Goal: Information Seeking & Learning: Find specific fact

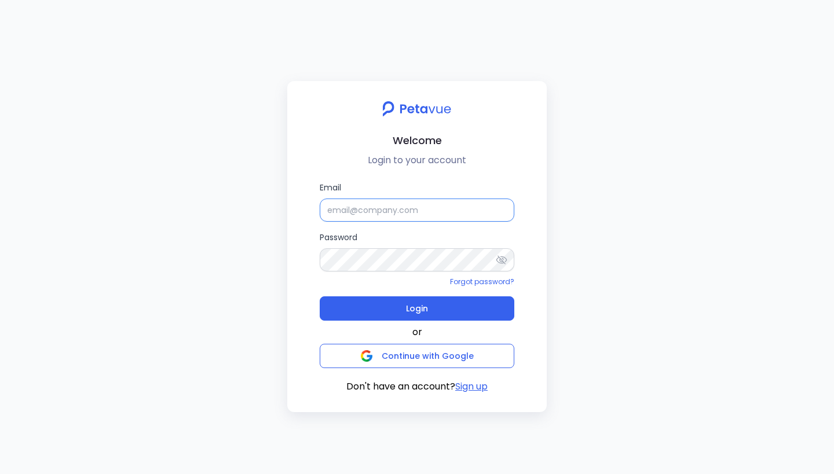
click at [409, 214] on input "Email" at bounding box center [417, 210] width 195 height 23
paste input "support+turingvueiceberg@petavue.com"
type input "support+turingvueiceberg@petavue.com"
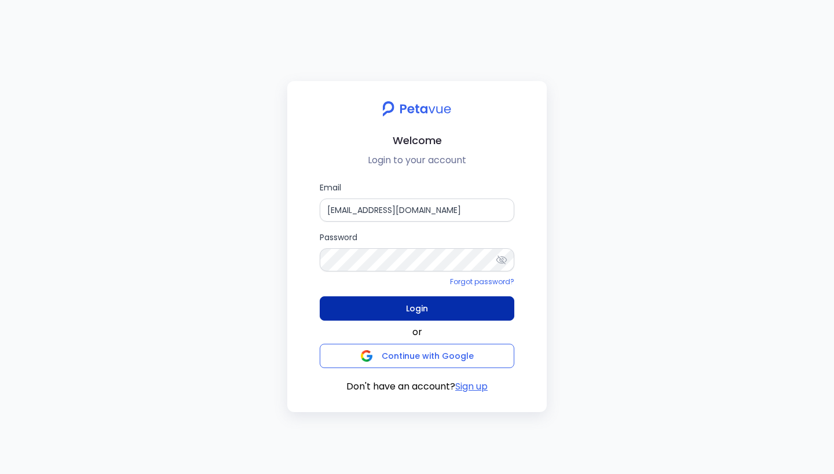
click at [423, 304] on span "Login" at bounding box center [417, 309] width 22 height 16
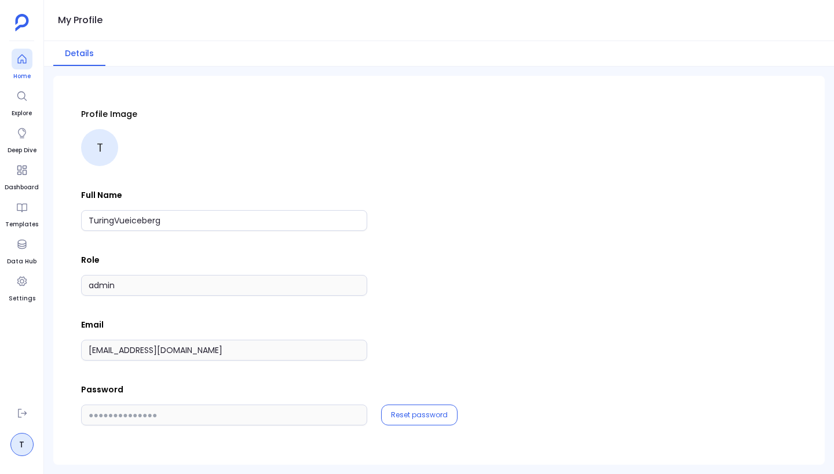
click at [23, 63] on icon at bounding box center [21, 58] width 9 height 9
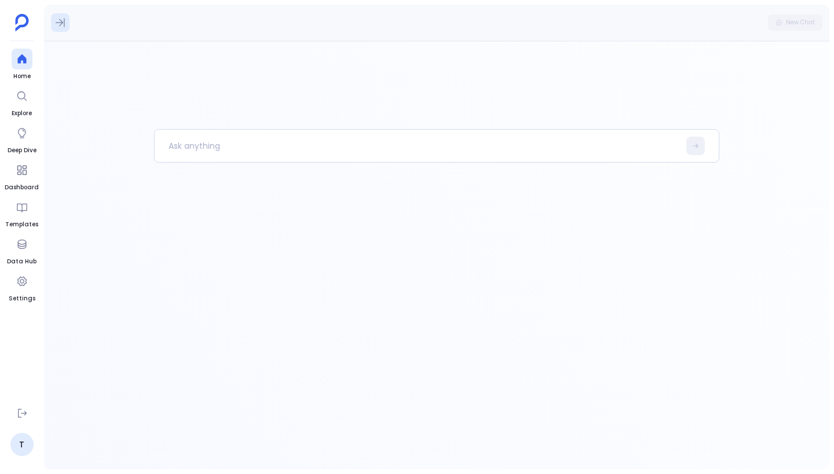
click at [63, 23] on icon at bounding box center [60, 23] width 12 height 12
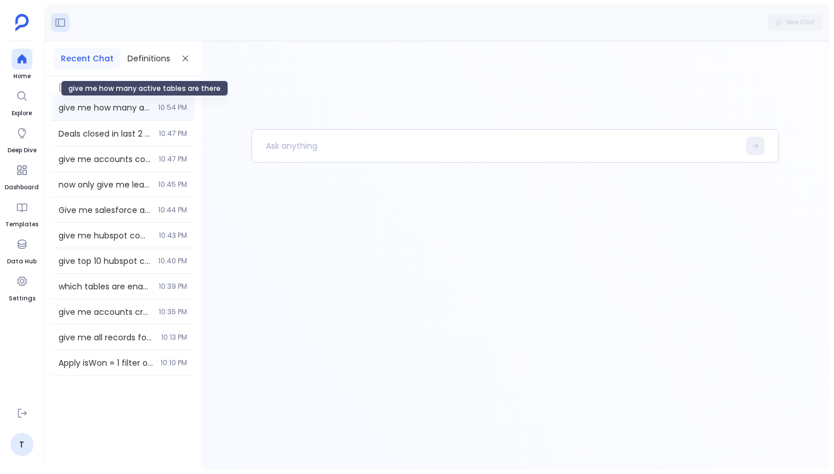
click at [141, 105] on span "give me how many active tables are there" at bounding box center [104, 108] width 93 height 12
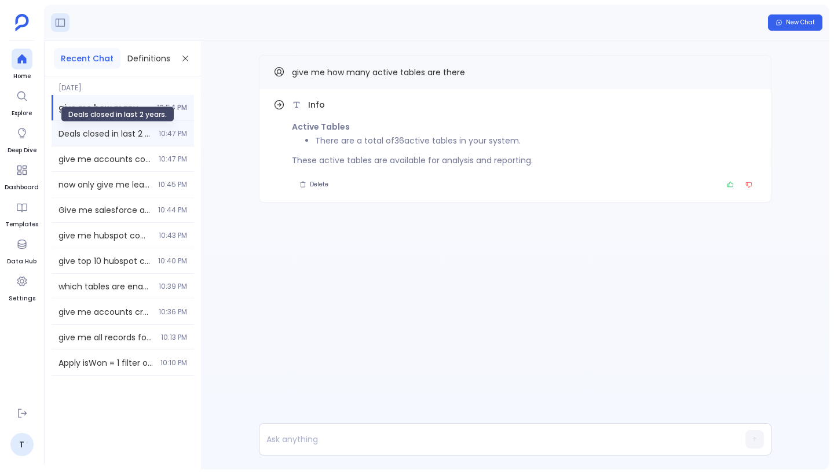
click at [133, 133] on span "Deals closed in last 2 years." at bounding box center [104, 134] width 93 height 12
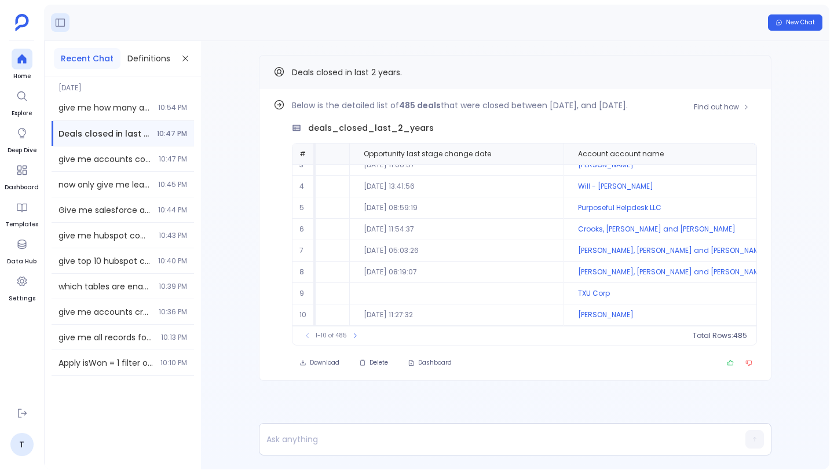
scroll to position [56, 870]
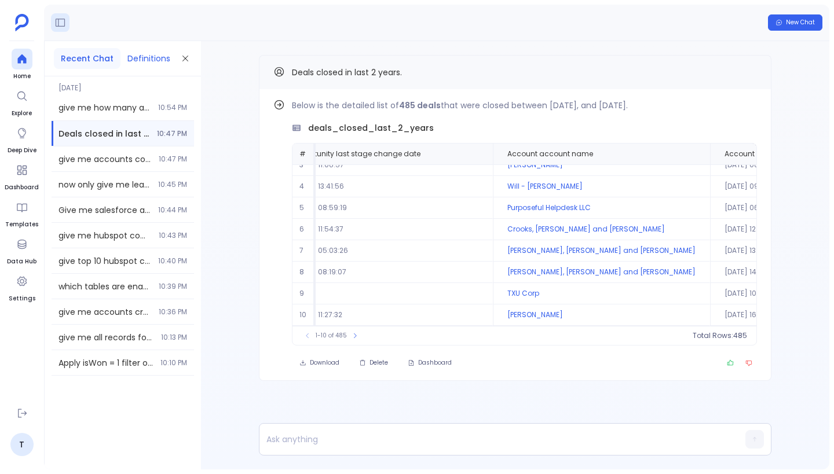
click at [149, 53] on button "Definitions" at bounding box center [148, 58] width 57 height 21
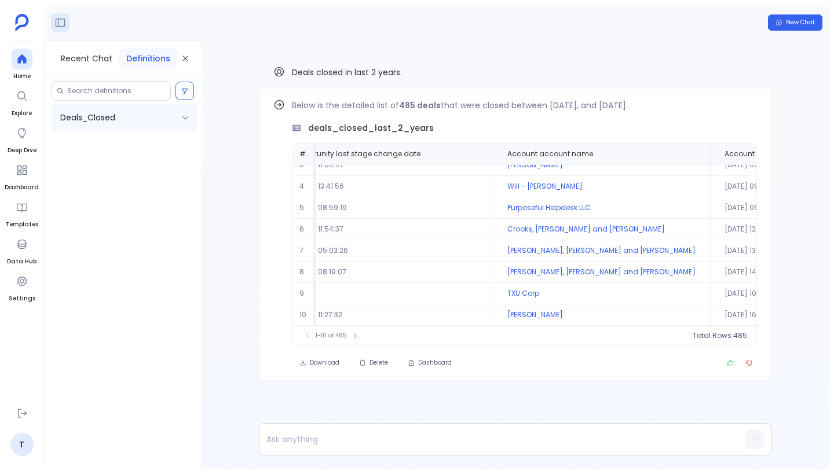
click at [176, 116] on div "Deals_Closed" at bounding box center [124, 117] width 145 height 27
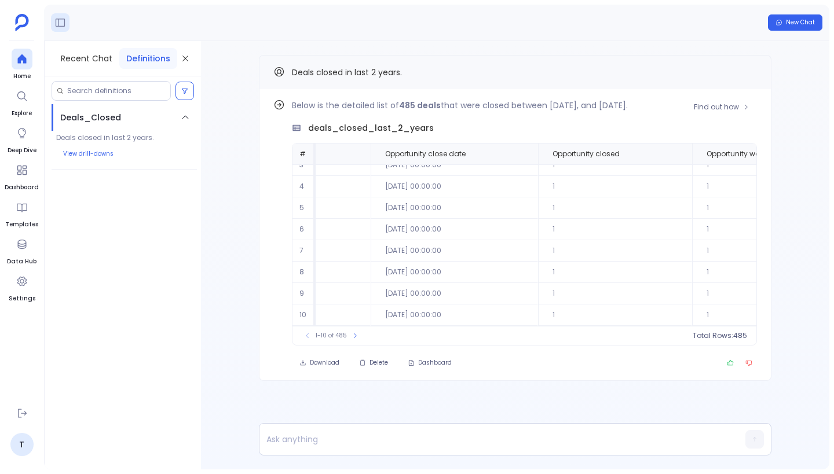
scroll to position [56, 354]
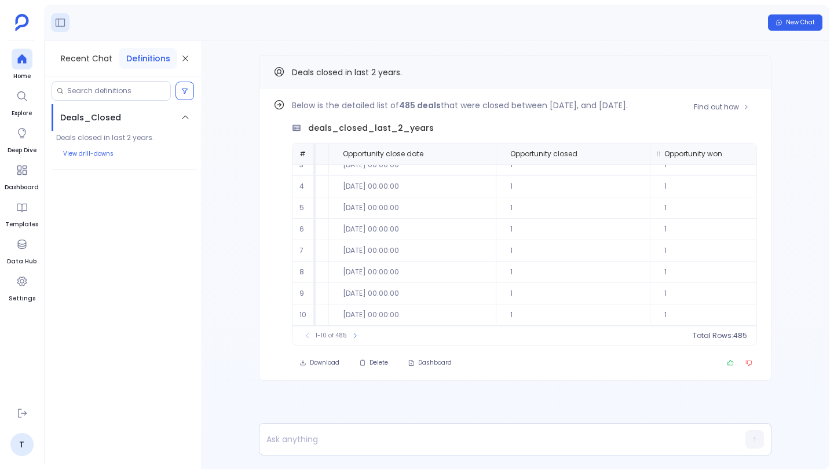
click at [664, 151] on span "Opportunity won" at bounding box center [693, 153] width 58 height 9
click at [719, 332] on span "count :" at bounding box center [708, 335] width 24 height 9
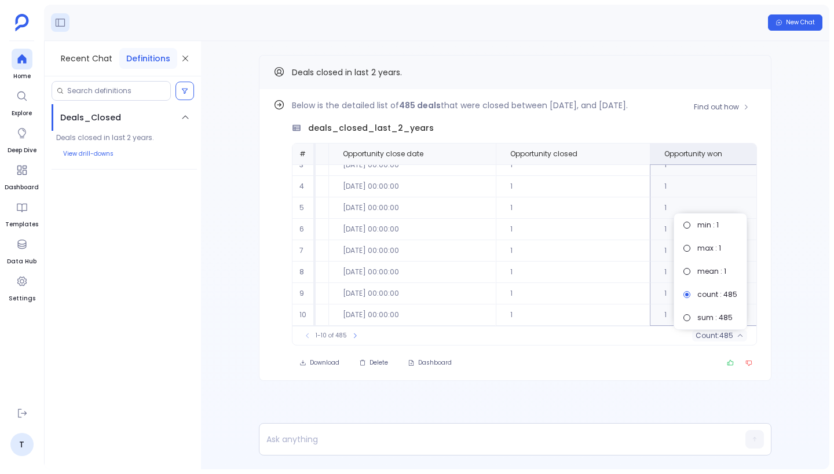
click at [666, 332] on div "1-10 of 485 count : 485" at bounding box center [524, 335] width 464 height 19
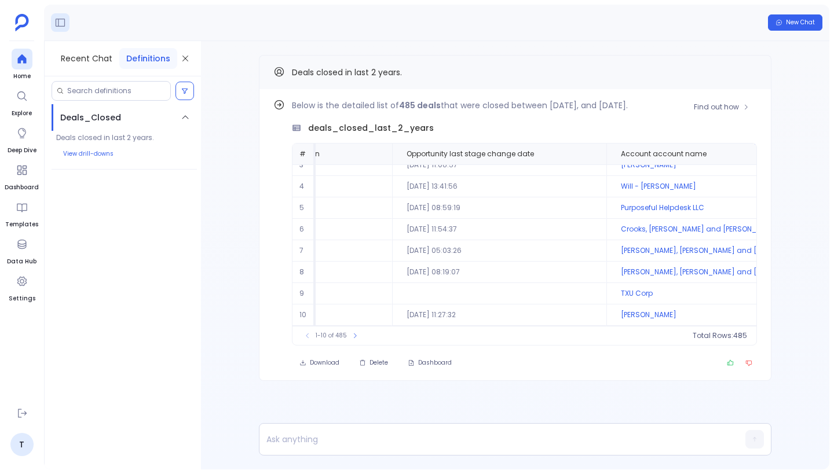
scroll to position [56, 0]
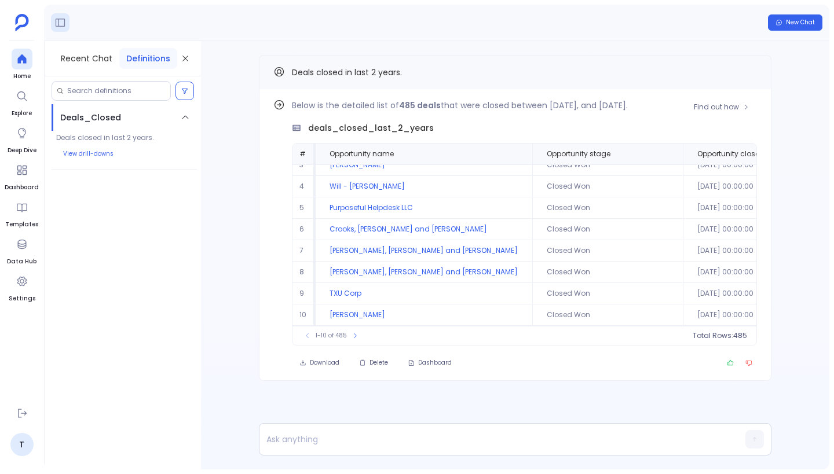
click at [470, 127] on div "deals_closed_last_2_years" at bounding box center [524, 128] width 465 height 12
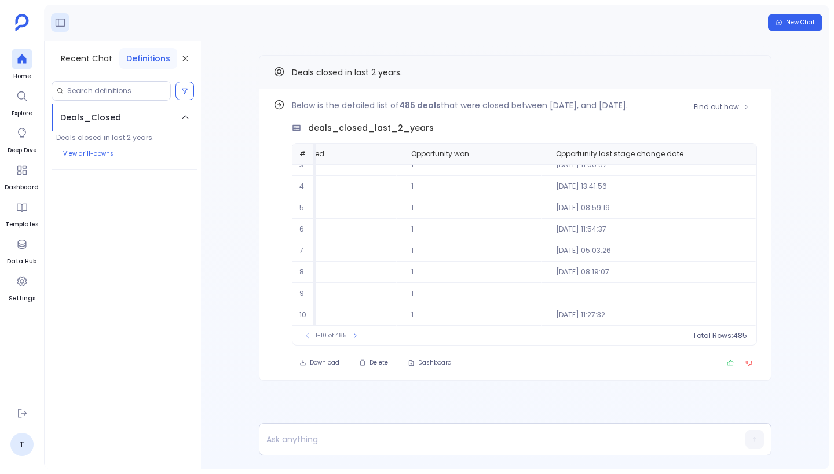
scroll to position [56, 870]
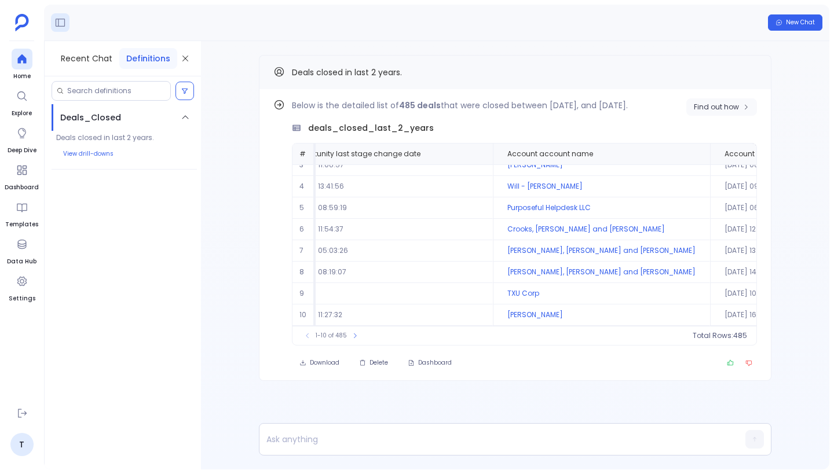
click at [727, 107] on span "Find out how" at bounding box center [716, 107] width 45 height 9
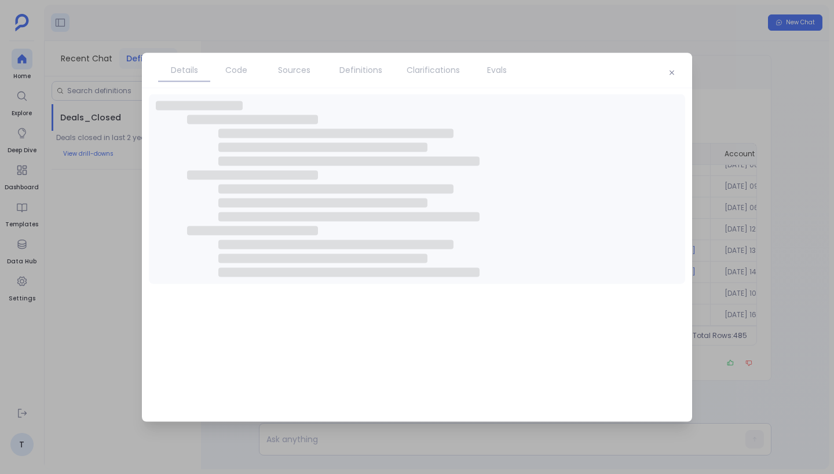
click at [244, 78] on link "Code" at bounding box center [236, 69] width 52 height 24
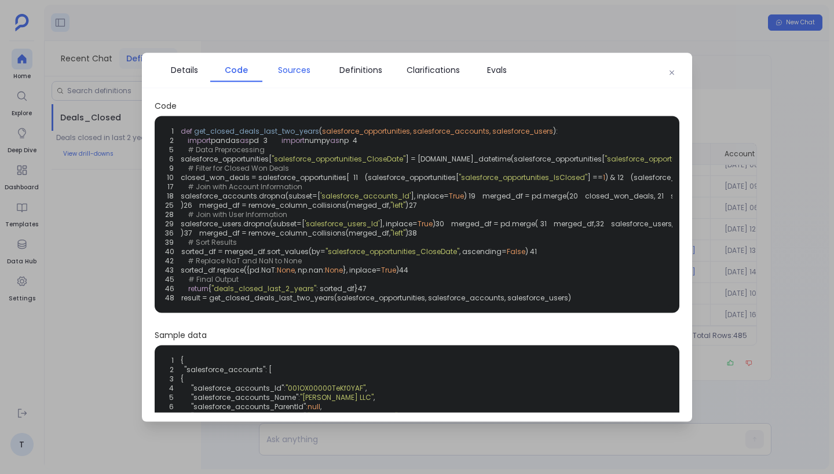
click at [284, 76] on link "Sources" at bounding box center [294, 69] width 64 height 24
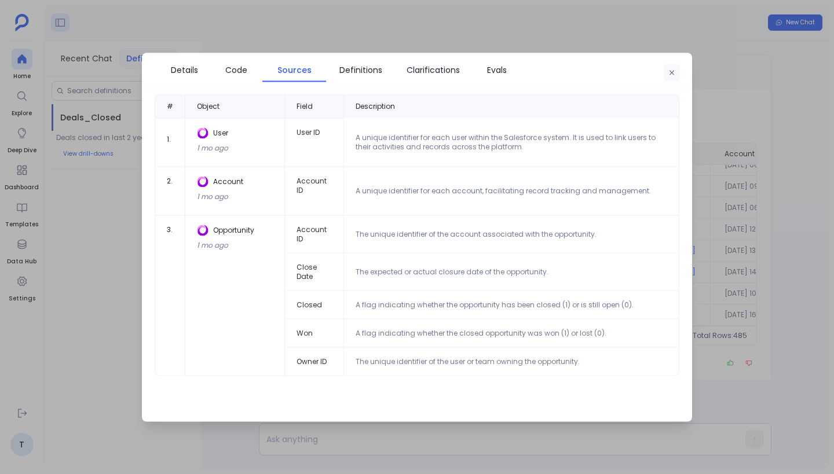
click at [671, 72] on icon "button" at bounding box center [672, 72] width 5 height 5
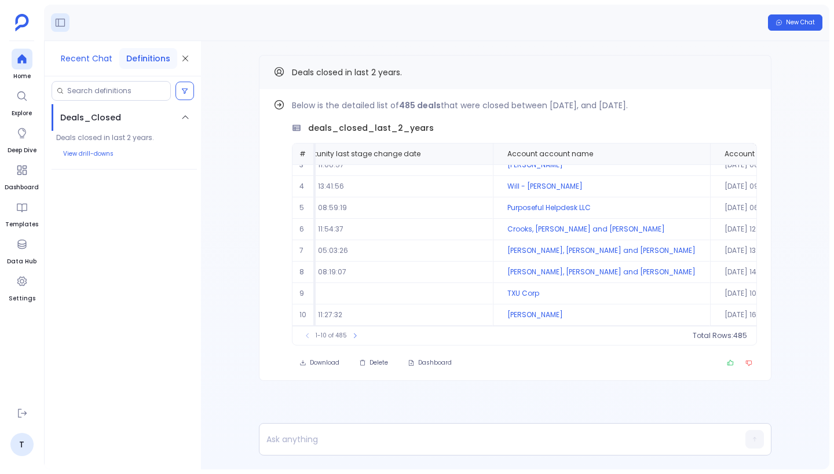
click at [101, 57] on button "Recent Chat" at bounding box center [86, 58] width 65 height 21
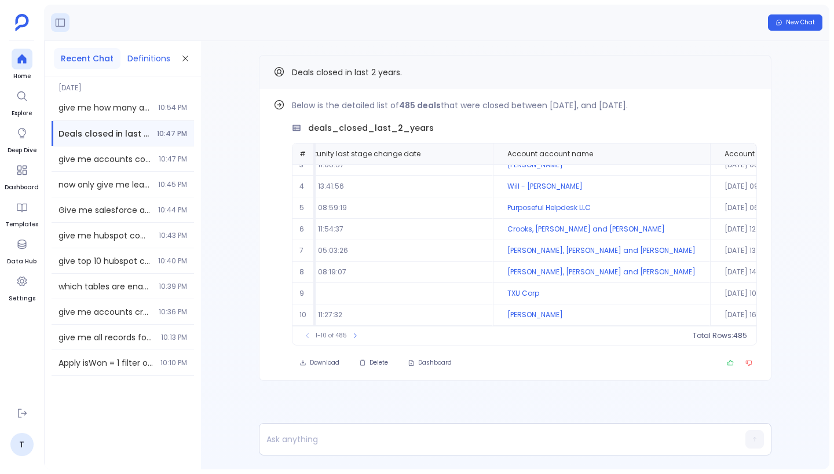
click at [148, 63] on button "Definitions" at bounding box center [148, 58] width 57 height 21
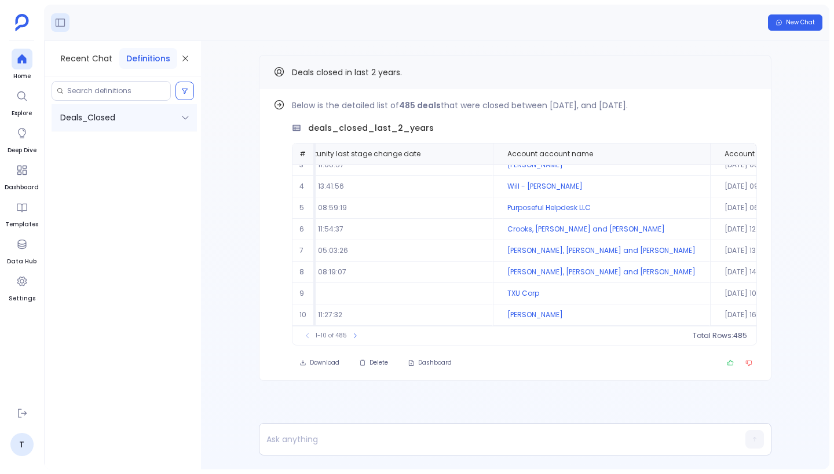
click at [154, 127] on div "Deals_Closed" at bounding box center [124, 117] width 145 height 27
click at [97, 43] on div "Recent Chat Definitions" at bounding box center [123, 58] width 156 height 35
click at [99, 50] on button "Recent Chat" at bounding box center [86, 58] width 65 height 21
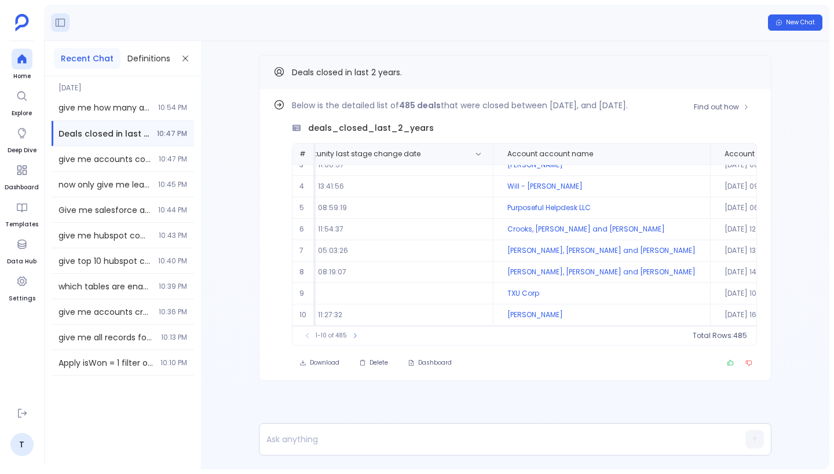
scroll to position [0, 870]
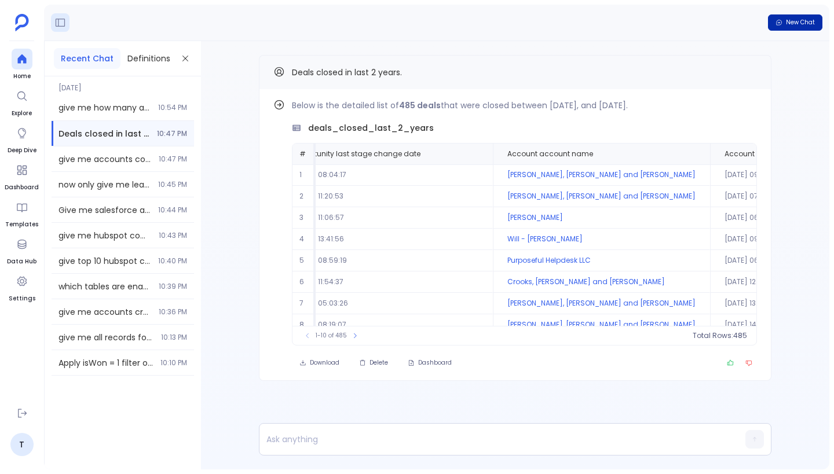
click at [804, 27] on button "New Chat" at bounding box center [795, 22] width 54 height 16
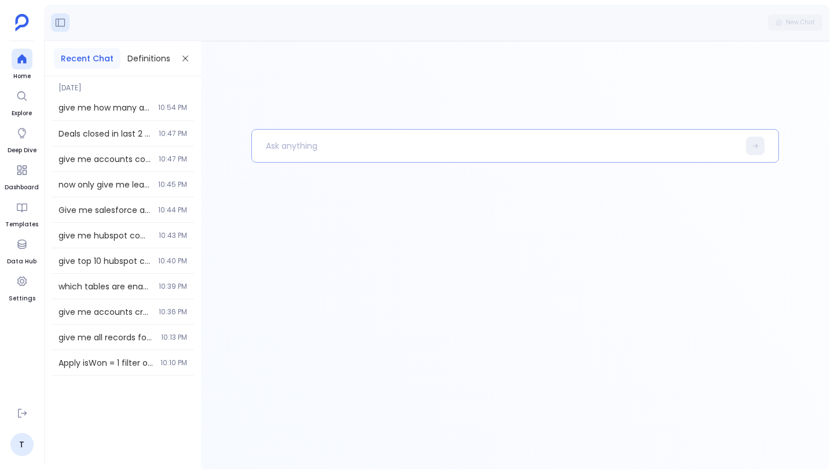
click at [467, 148] on p at bounding box center [495, 146] width 487 height 30
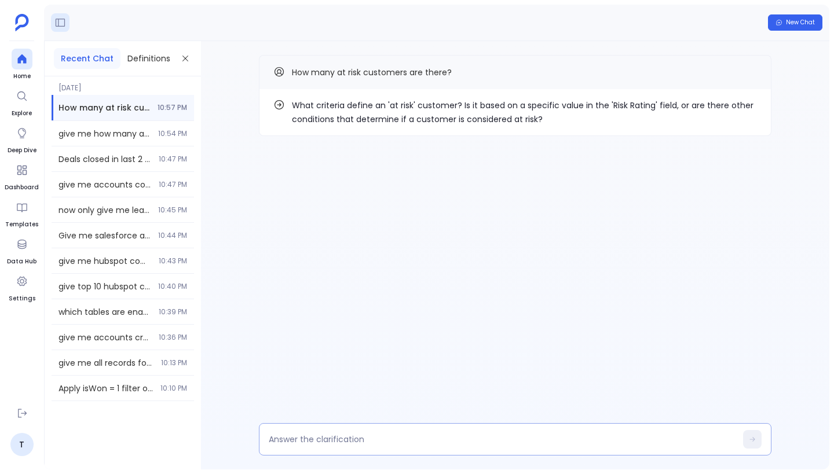
click at [387, 436] on textarea at bounding box center [502, 440] width 467 height 12
type textarea "Health score < 10"
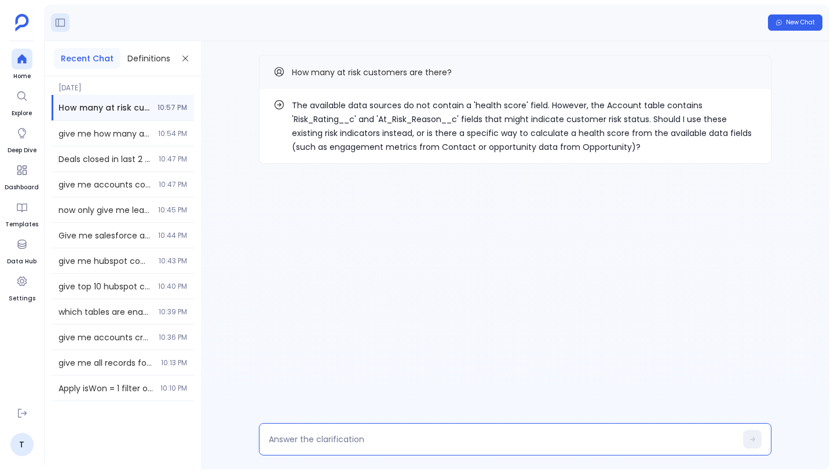
click at [386, 445] on textarea at bounding box center [502, 440] width 467 height 12
type textarea "yes"
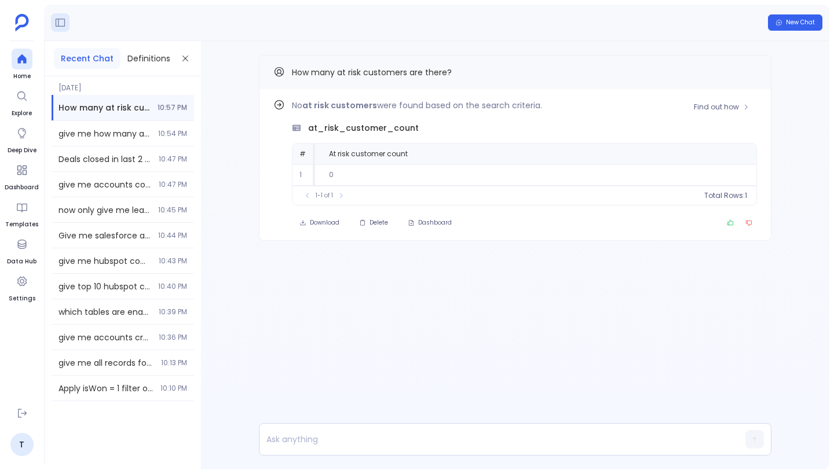
click at [452, 180] on td "0" at bounding box center [535, 174] width 441 height 21
click at [707, 106] on span "Find out how" at bounding box center [716, 107] width 45 height 9
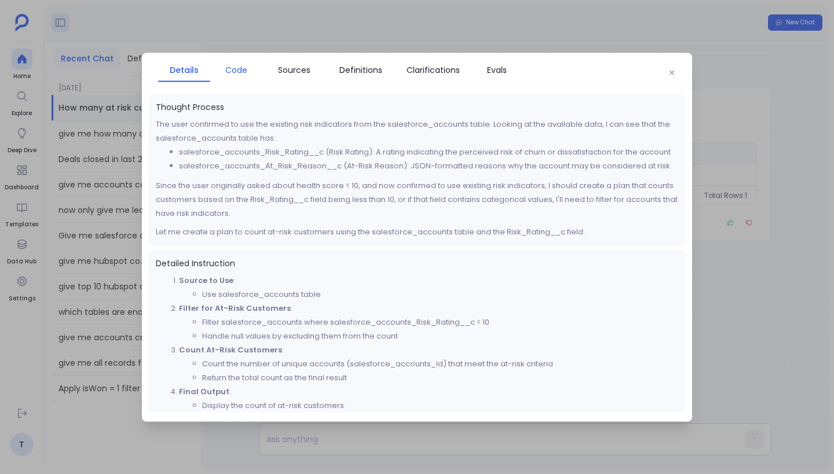
click at [240, 68] on span "Code" at bounding box center [236, 69] width 22 height 13
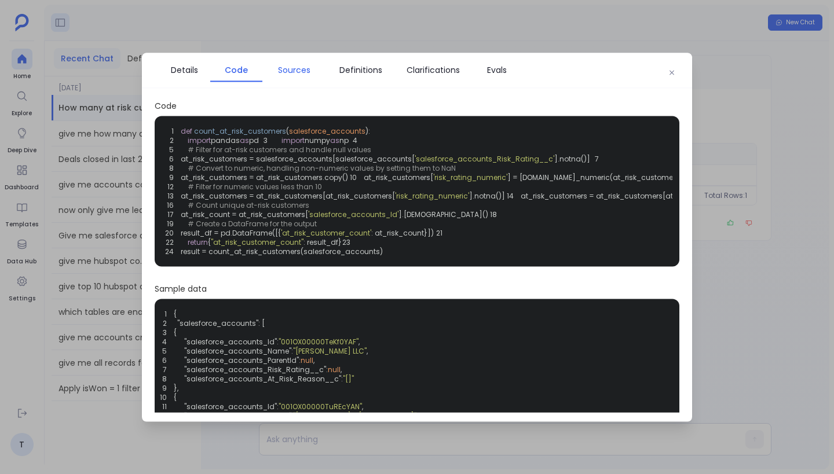
click at [302, 63] on span "Sources" at bounding box center [294, 69] width 32 height 13
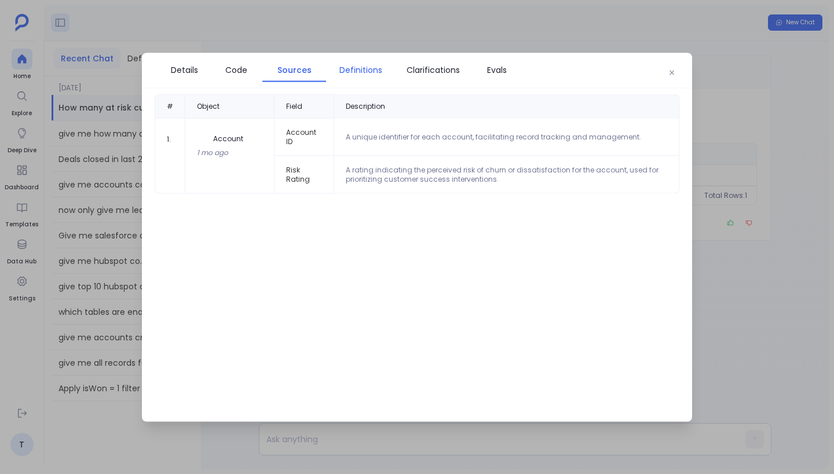
click at [365, 71] on span "Definitions" at bounding box center [360, 69] width 43 height 13
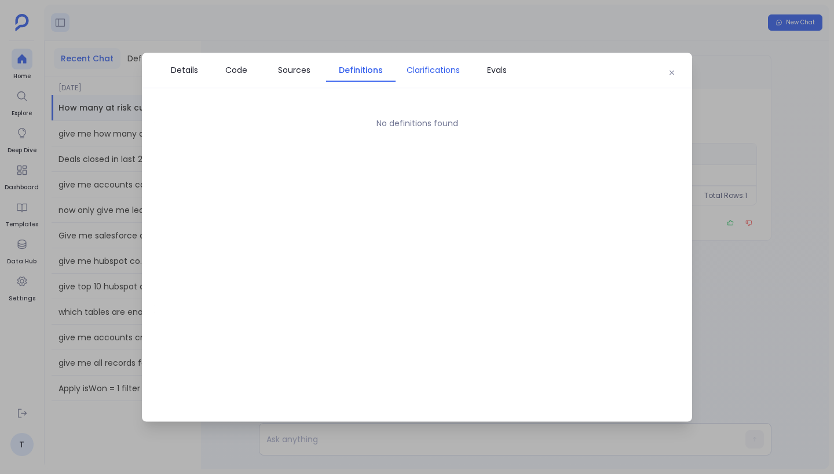
click at [414, 71] on span "Clarifications" at bounding box center [433, 69] width 53 height 13
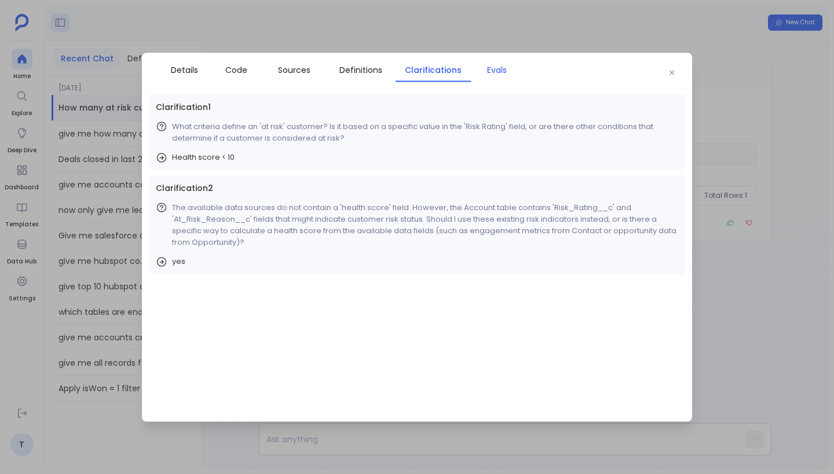
click at [495, 68] on span "Evals" at bounding box center [497, 69] width 20 height 13
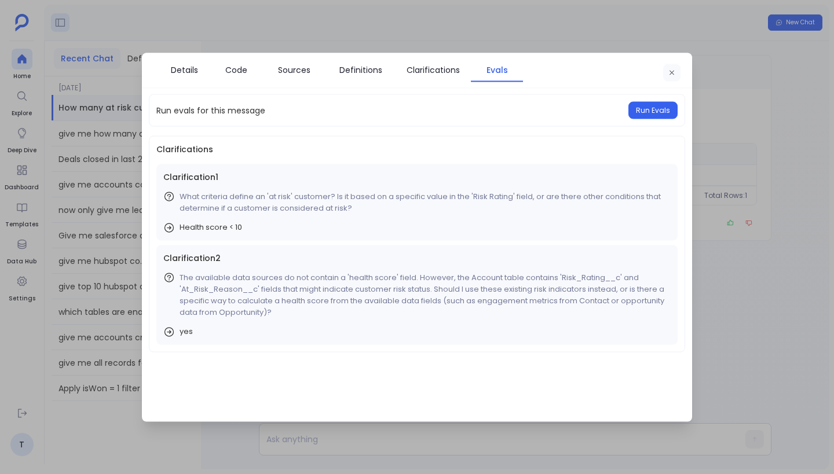
click at [676, 68] on button "button" at bounding box center [671, 72] width 17 height 17
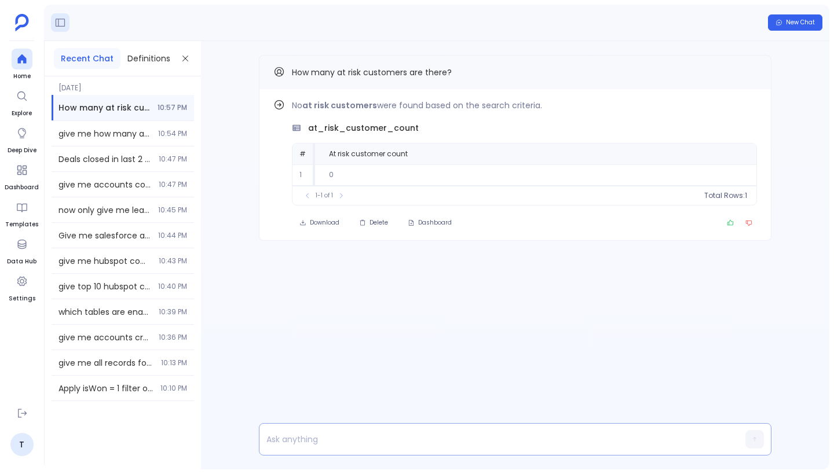
click at [370, 436] on p at bounding box center [492, 439] width 467 height 16
click at [741, 103] on span "Find out how" at bounding box center [722, 107] width 56 height 9
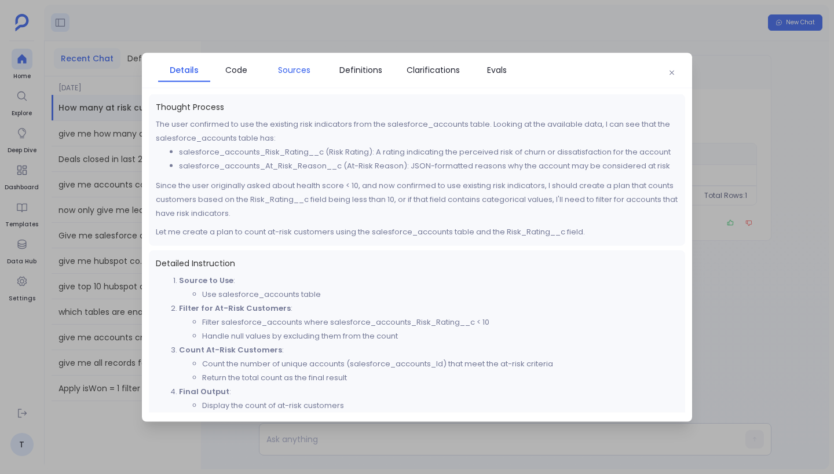
click at [298, 74] on span "Sources" at bounding box center [294, 69] width 32 height 13
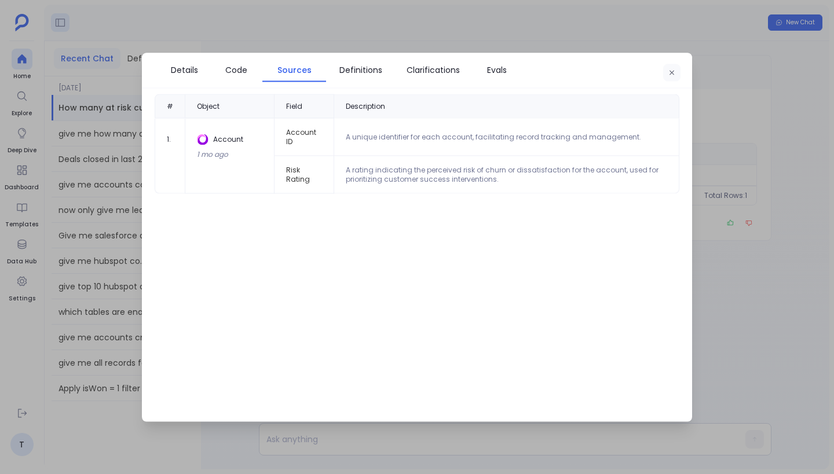
click at [670, 75] on icon "button" at bounding box center [671, 72] width 7 height 7
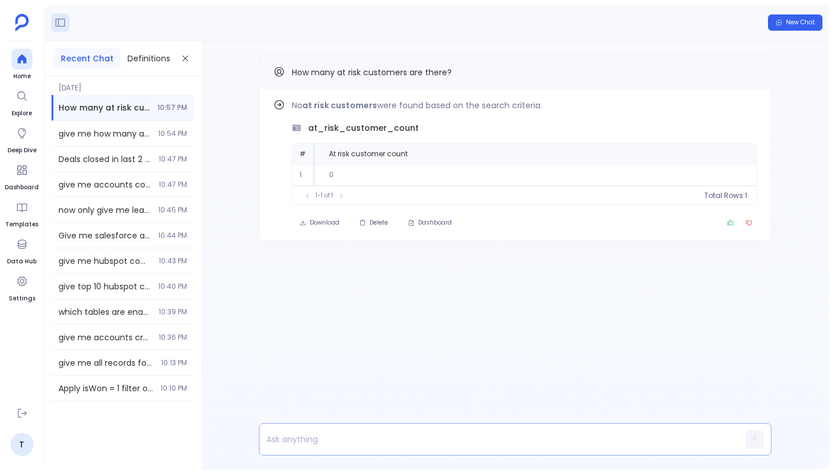
click at [370, 437] on p at bounding box center [492, 439] width 467 height 16
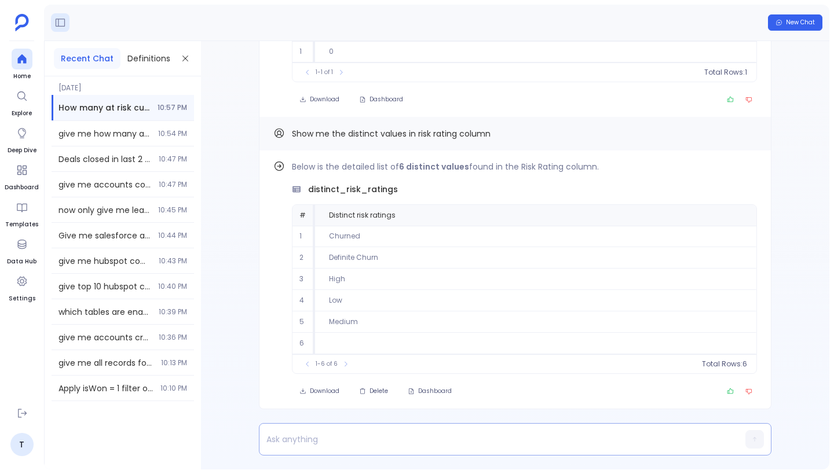
click at [394, 441] on p at bounding box center [492, 439] width 467 height 16
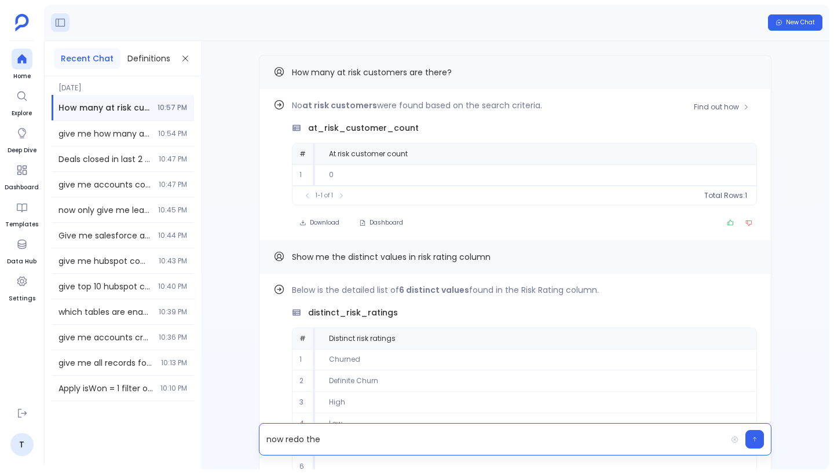
click at [348, 127] on span "at_risk_customer_count" at bounding box center [363, 128] width 111 height 12
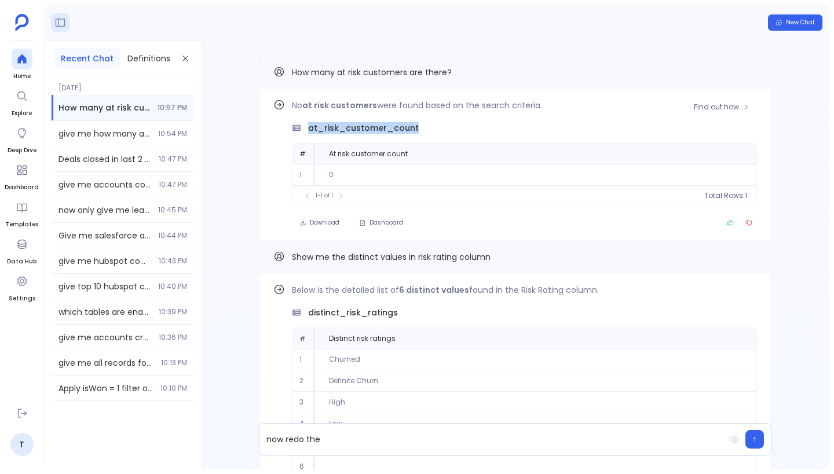
copy span "at_risk_customer_count"
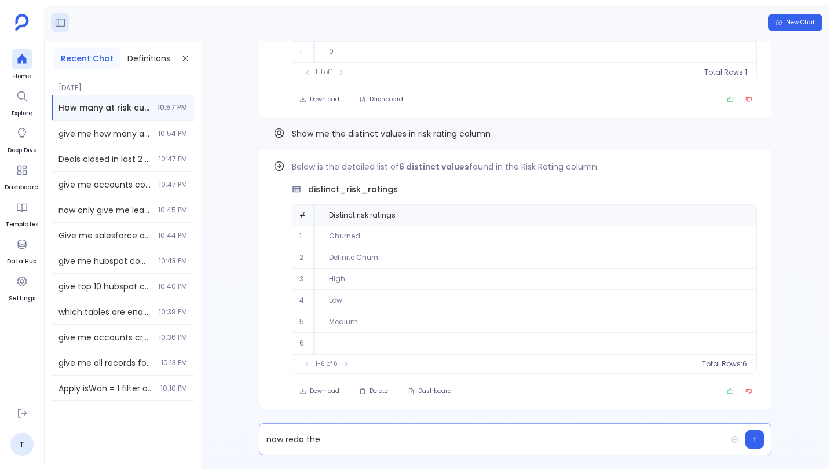
click at [385, 435] on p "now redo the" at bounding box center [492, 439] width 467 height 16
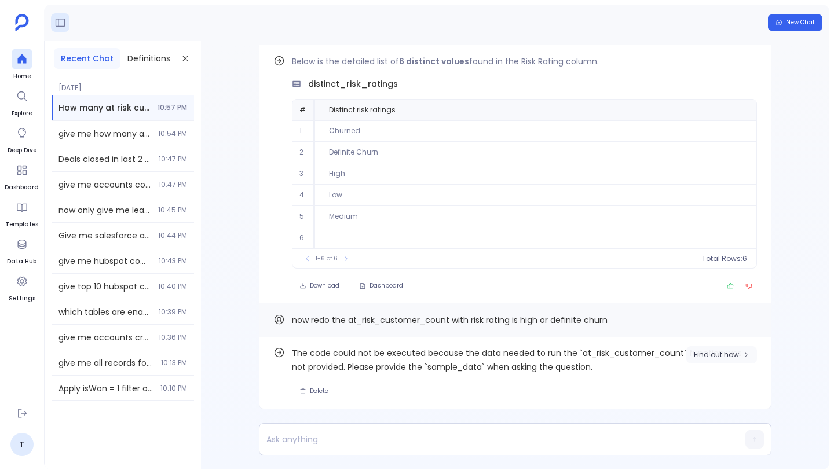
click at [730, 355] on span "Find out how" at bounding box center [716, 354] width 45 height 9
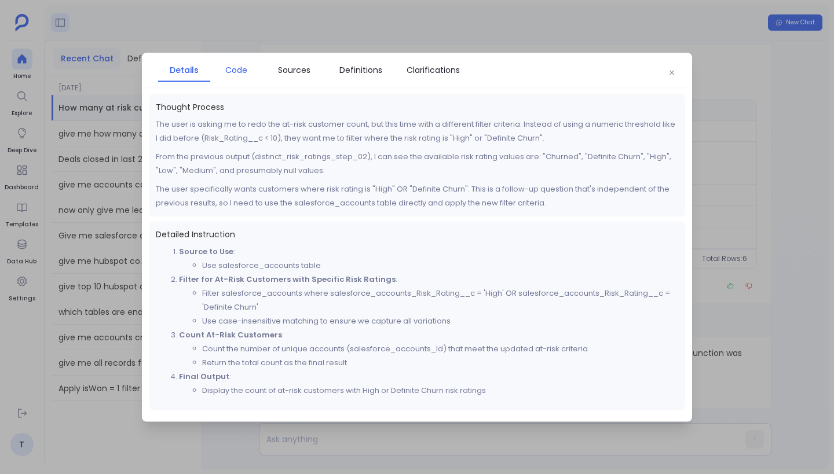
click at [234, 67] on span "Code" at bounding box center [236, 69] width 22 height 13
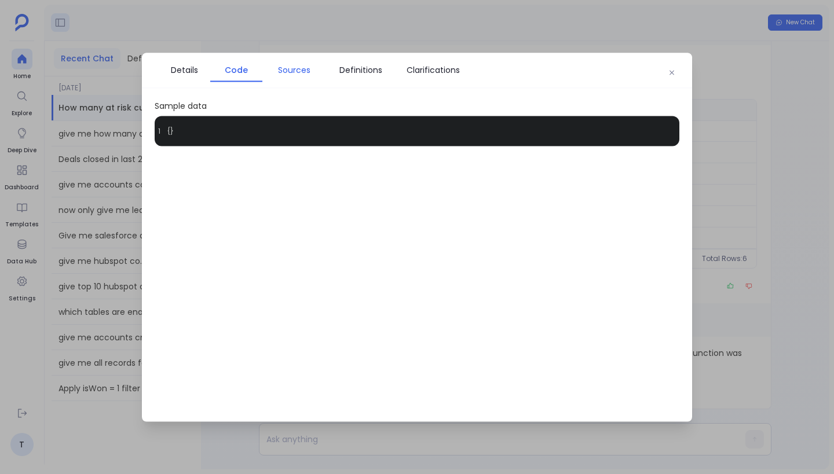
click at [293, 72] on span "Sources" at bounding box center [294, 69] width 32 height 13
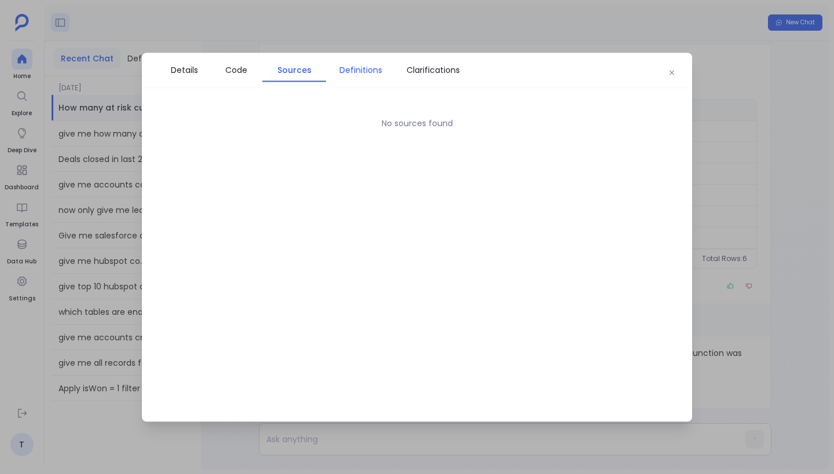
click at [363, 65] on span "Definitions" at bounding box center [360, 69] width 43 height 13
click at [442, 78] on link "Clarifications" at bounding box center [433, 69] width 75 height 24
click at [187, 63] on span "Details" at bounding box center [184, 69] width 27 height 13
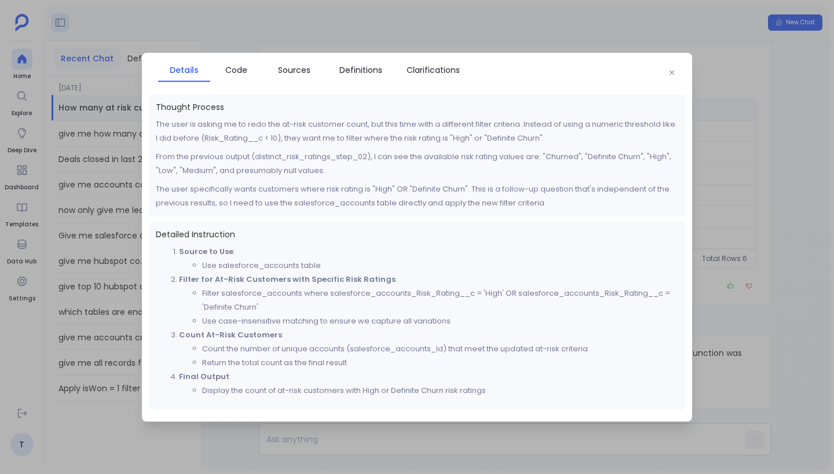
click at [419, 241] on div "Detailed Instruction Source to Use : Use salesforce_accounts table Filter for A…" at bounding box center [417, 315] width 536 height 189
click at [675, 67] on button "button" at bounding box center [671, 72] width 17 height 17
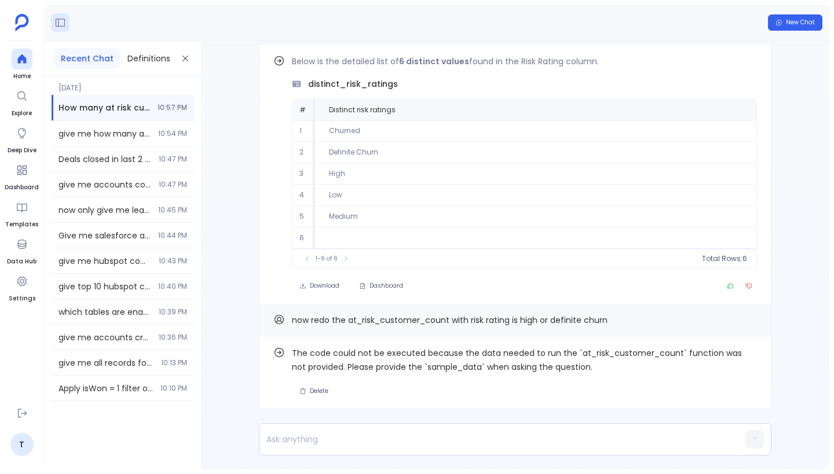
click at [248, 199] on div "Find out how The code could not be executed because the data needed to run the …" at bounding box center [515, 255] width 628 height 429
click at [27, 105] on div at bounding box center [22, 96] width 21 height 21
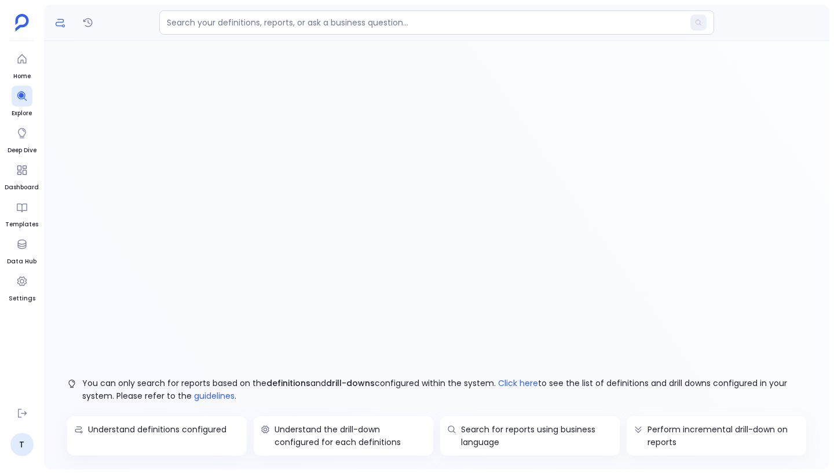
click at [62, 25] on icon "Definitions" at bounding box center [60, 23] width 9 height 8
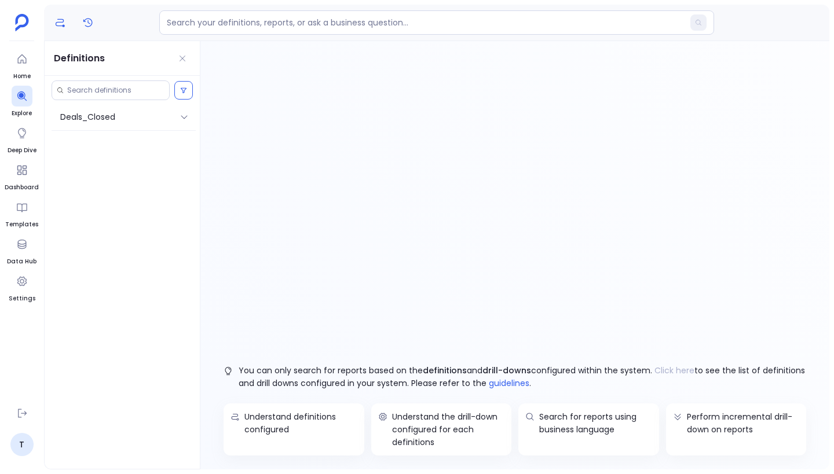
click at [86, 21] on icon "Reports History" at bounding box center [88, 23] width 12 height 12
click at [119, 116] on div "Deals_Closed 10:58 PM" at bounding box center [124, 107] width 144 height 27
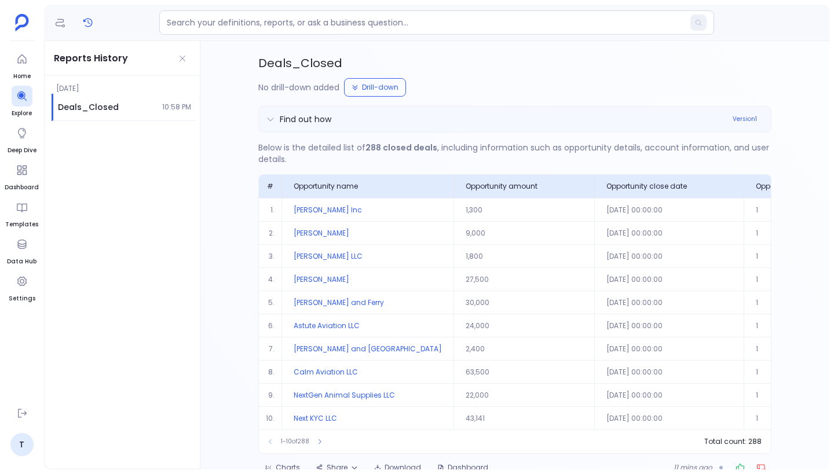
click at [324, 119] on div "Find out how" at bounding box center [306, 119] width 52 height 13
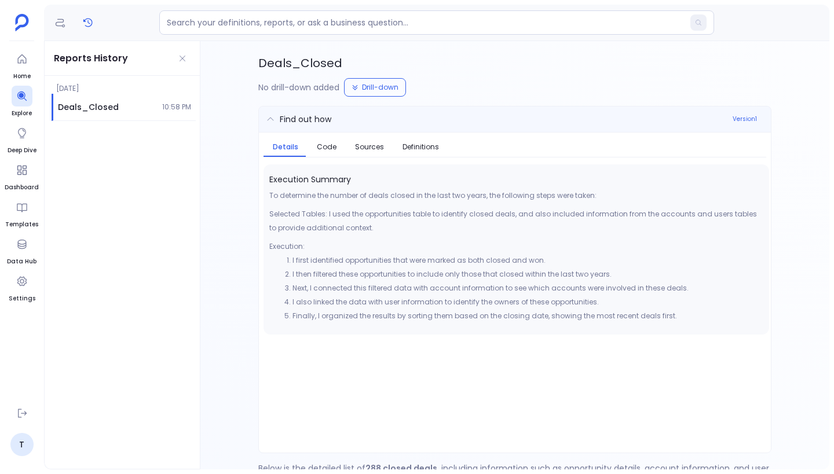
click at [324, 119] on div "Find out how" at bounding box center [306, 119] width 52 height 13
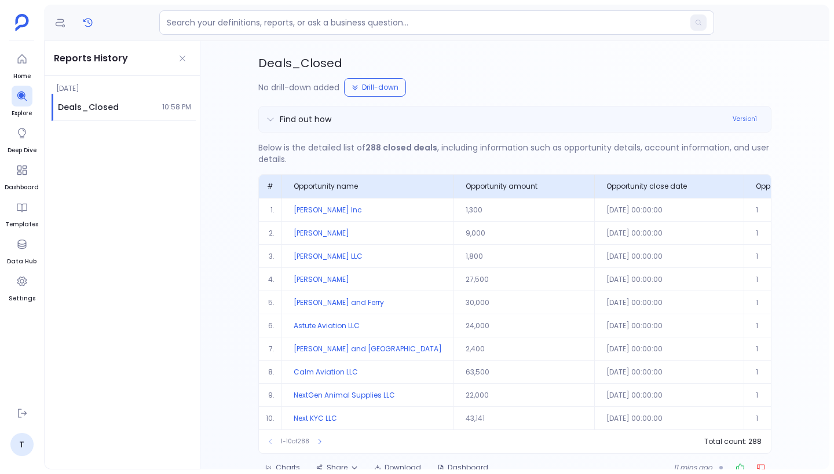
click at [321, 125] on div "Find out how" at bounding box center [306, 119] width 52 height 13
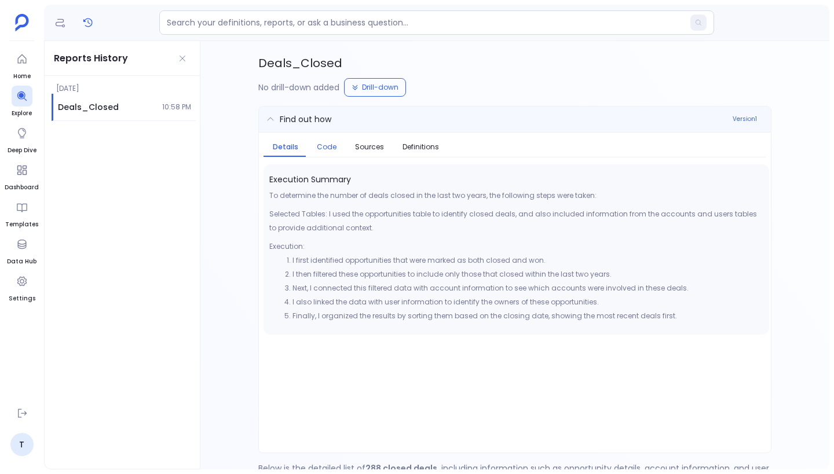
click at [327, 144] on button "Code" at bounding box center [327, 146] width 38 height 19
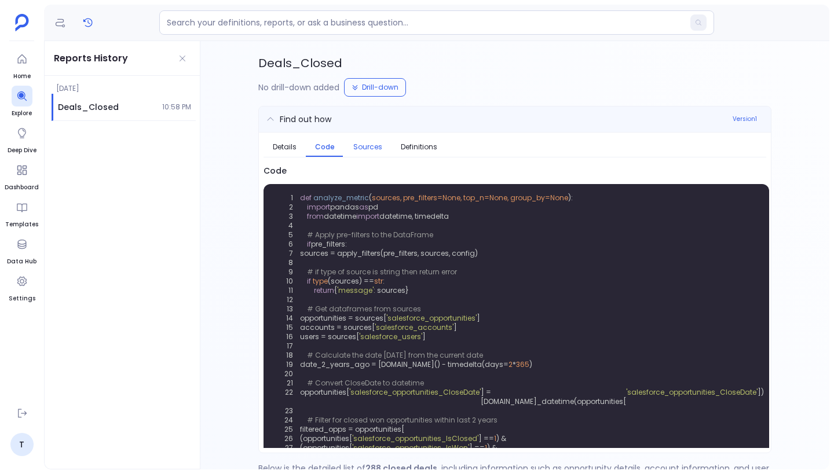
click at [361, 142] on button "Sources" at bounding box center [367, 146] width 47 height 19
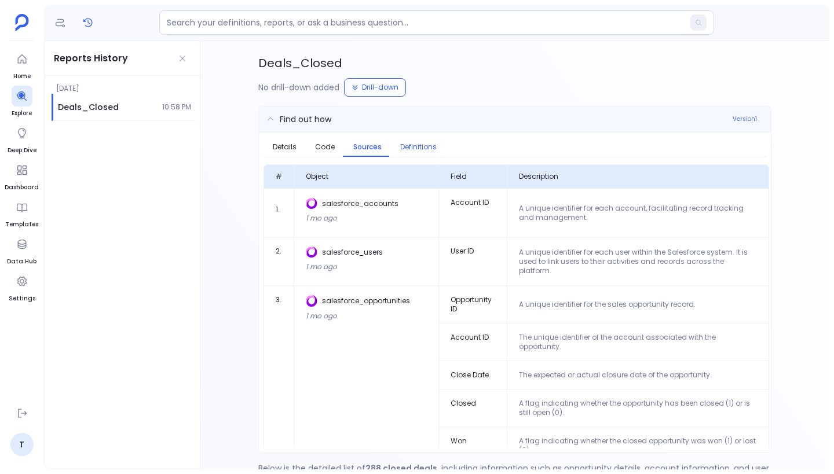
click at [414, 144] on button "Definitions" at bounding box center [418, 146] width 55 height 19
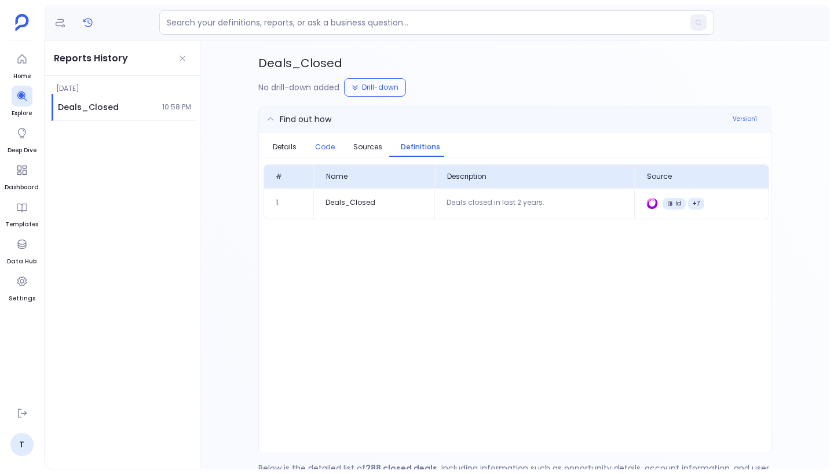
click at [325, 144] on button "Code" at bounding box center [325, 146] width 38 height 19
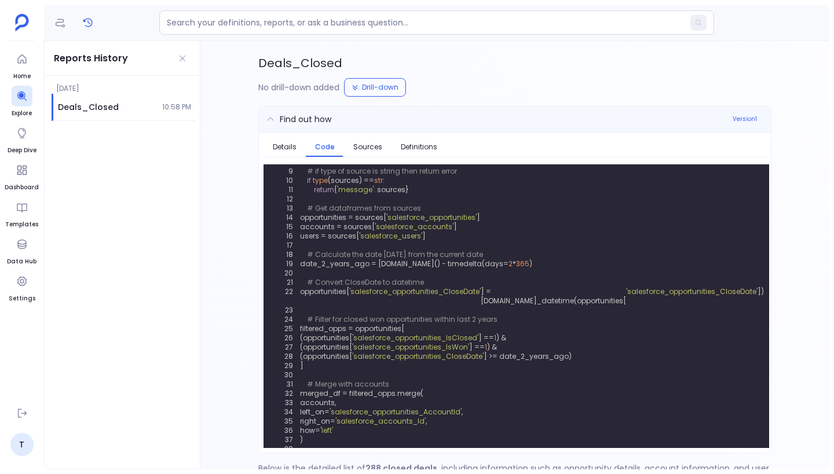
scroll to position [13, 0]
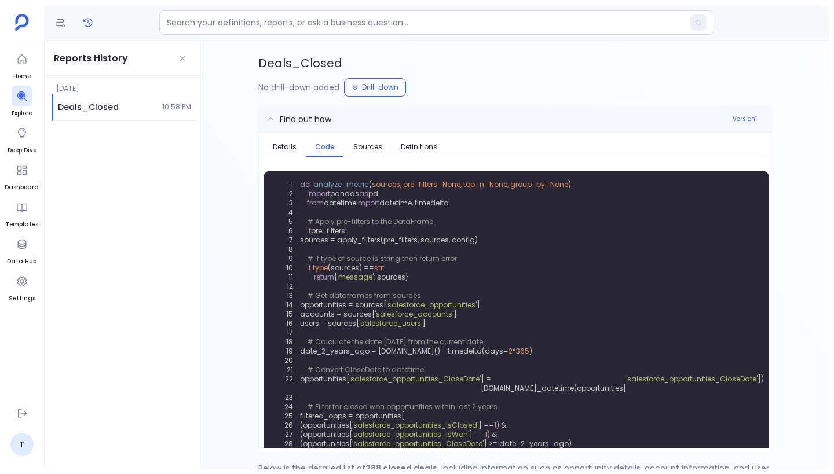
click at [280, 122] on div "Find out how" at bounding box center [306, 119] width 52 height 13
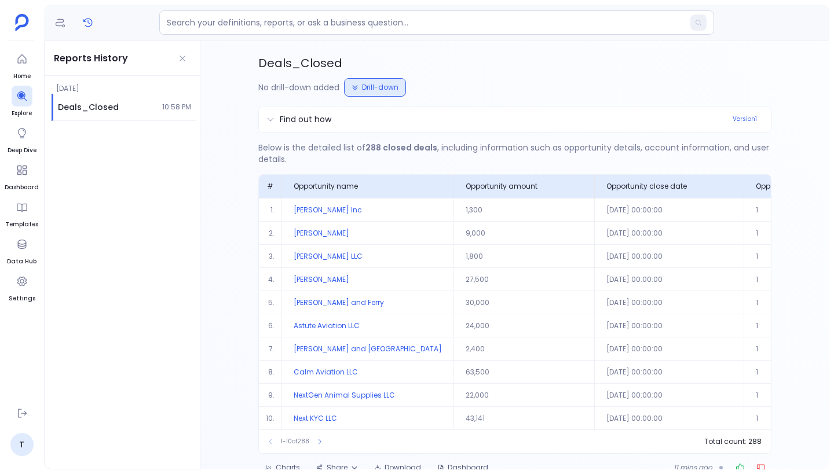
click at [365, 87] on button "Drill-down" at bounding box center [375, 87] width 62 height 19
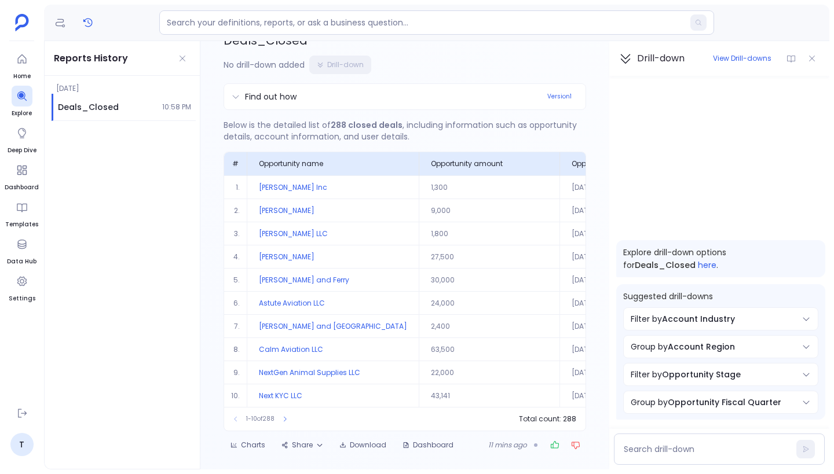
scroll to position [0, 0]
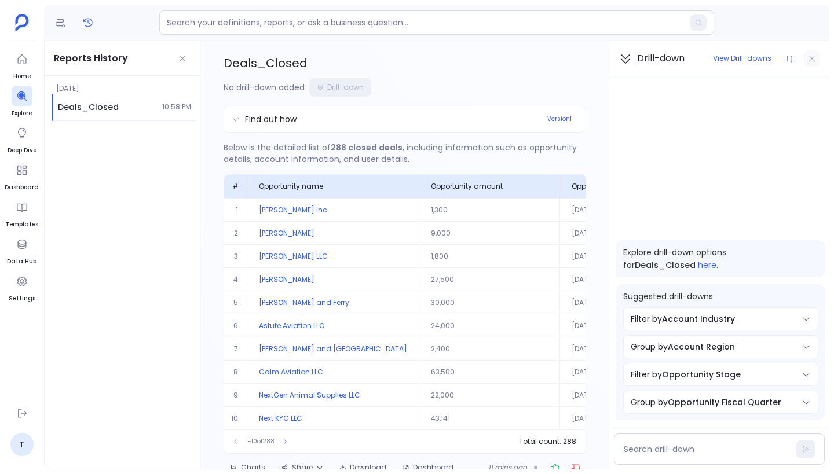
click at [817, 57] on button at bounding box center [812, 58] width 16 height 16
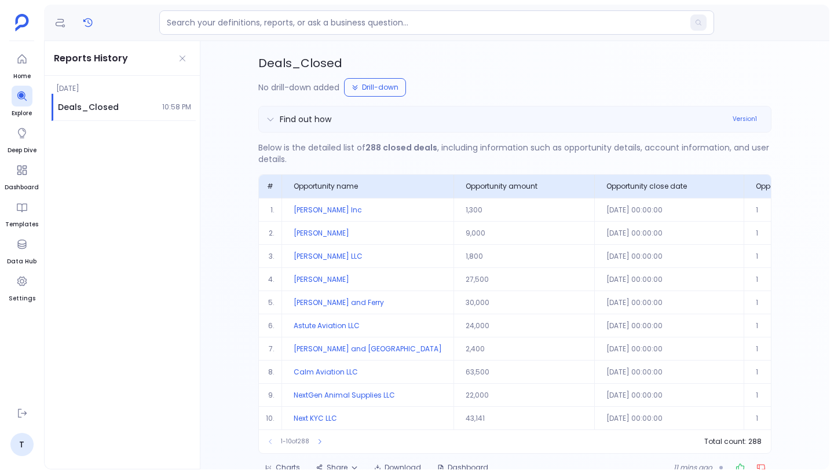
click at [330, 126] on div "Find out how Version 1" at bounding box center [522, 119] width 484 height 16
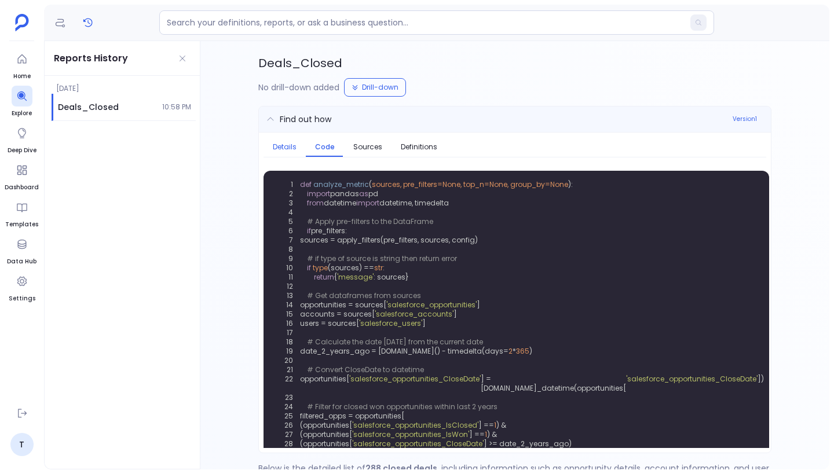
click at [290, 145] on button "Details" at bounding box center [285, 146] width 42 height 19
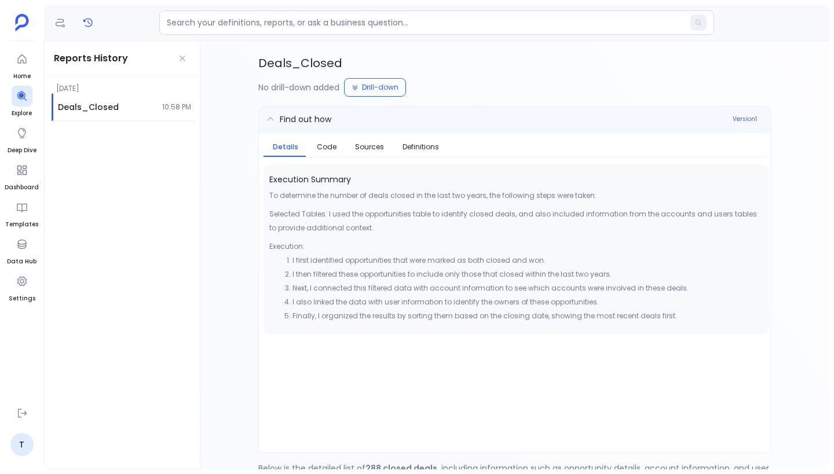
click at [295, 127] on div "Find out how Version 1" at bounding box center [522, 119] width 484 height 16
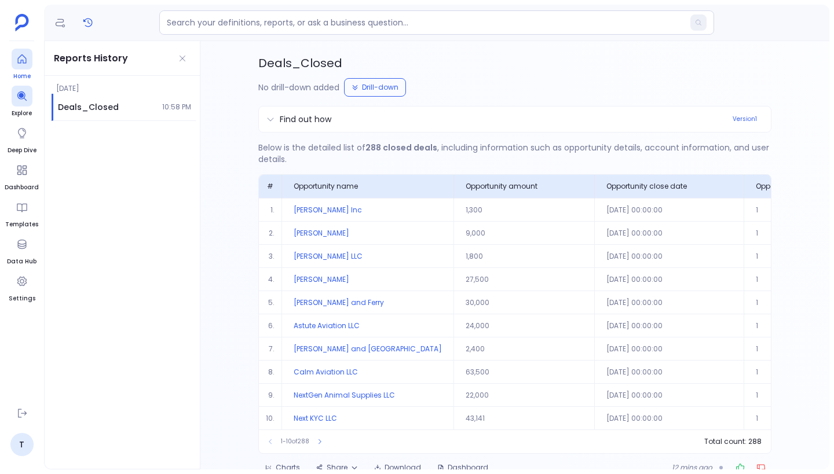
click at [23, 60] on icon at bounding box center [22, 59] width 12 height 12
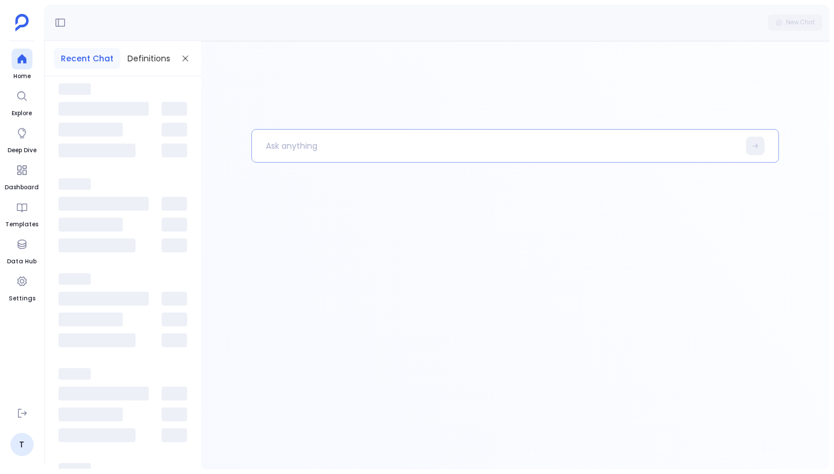
click at [340, 144] on p at bounding box center [495, 146] width 487 height 30
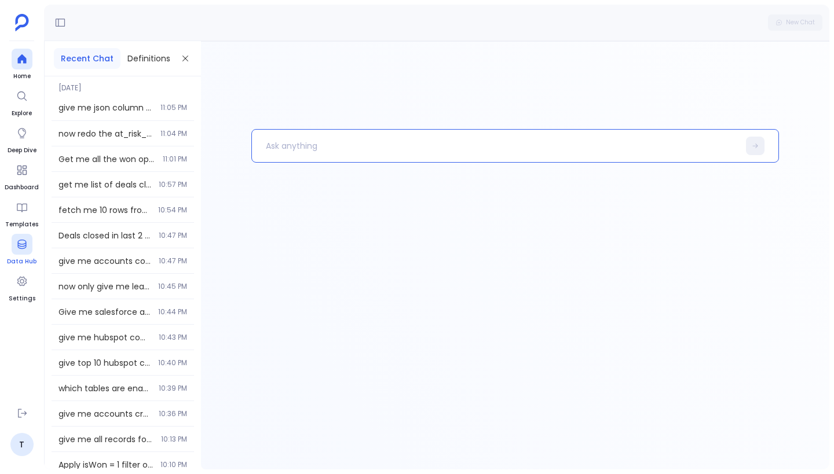
click at [27, 251] on div at bounding box center [22, 244] width 21 height 21
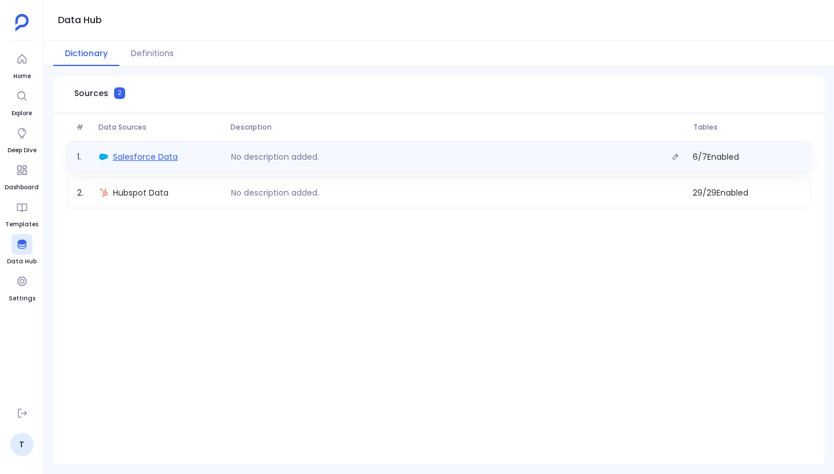
click at [158, 161] on span "Salesforce Data" at bounding box center [145, 157] width 65 height 12
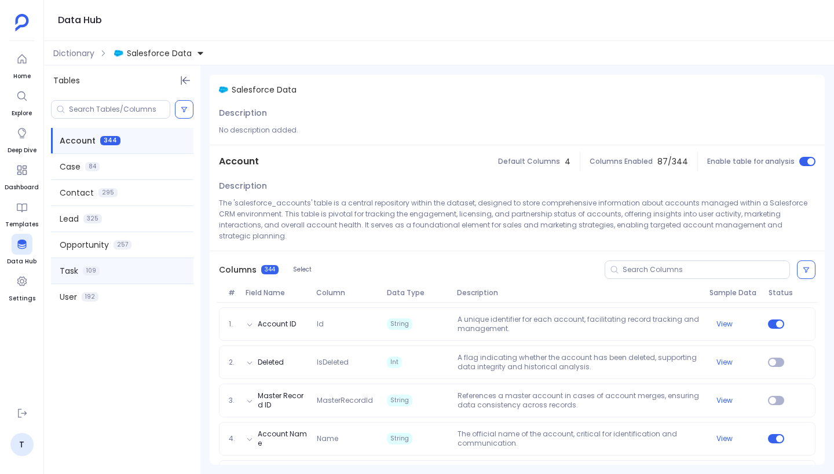
click at [124, 271] on div "Task 109" at bounding box center [122, 270] width 142 height 25
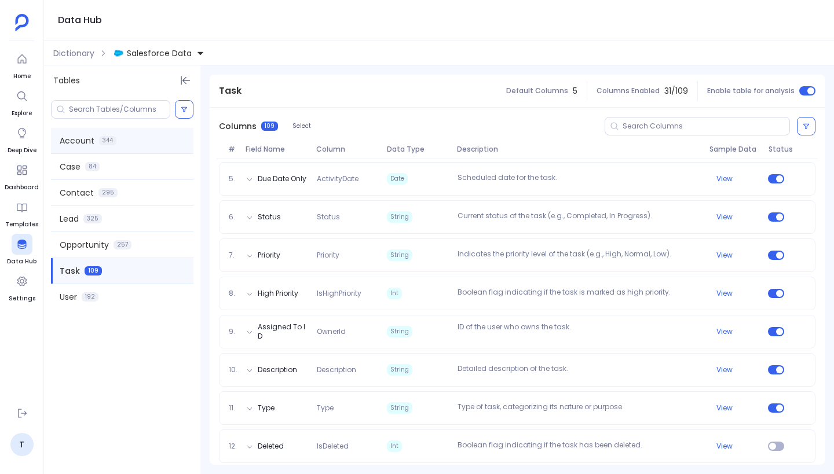
scroll to position [288, 0]
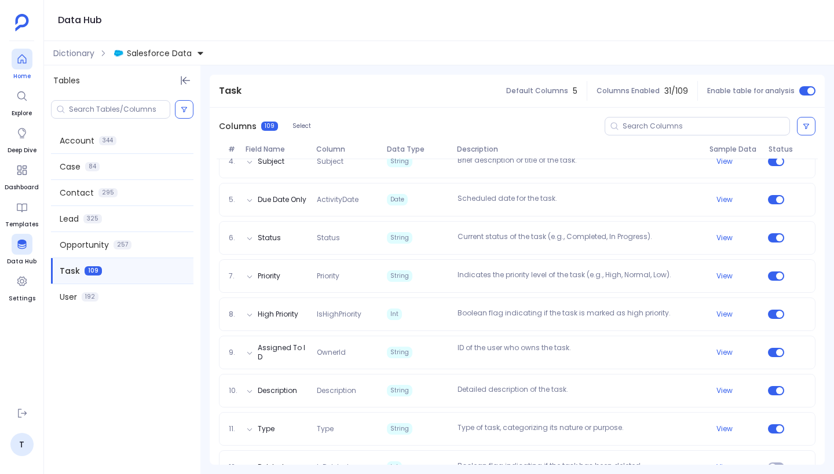
click at [21, 67] on div at bounding box center [22, 59] width 21 height 21
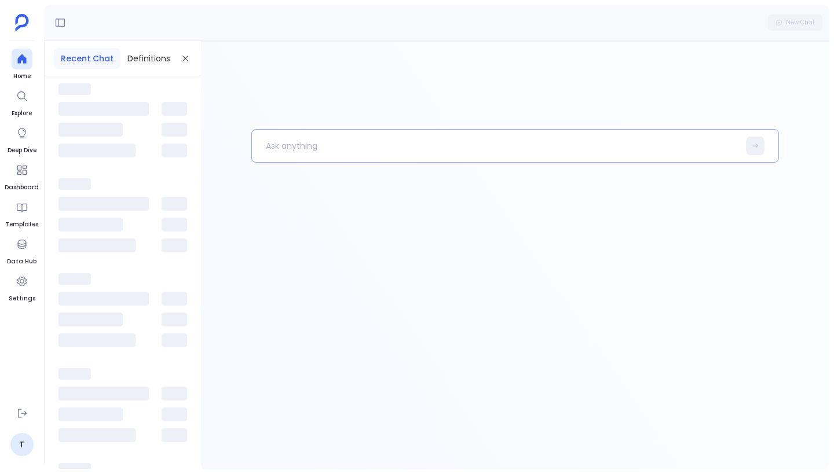
click at [300, 154] on p at bounding box center [495, 146] width 487 height 30
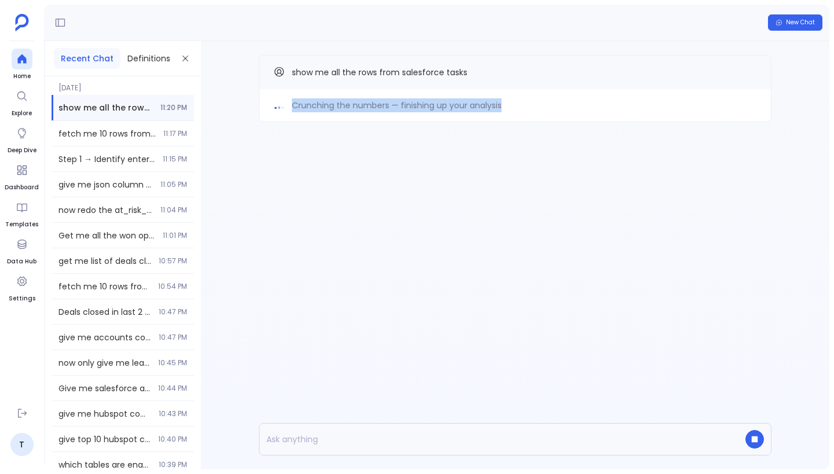
drag, startPoint x: 292, startPoint y: 105, endPoint x: 526, endPoint y: 105, distance: 234.6
click at [526, 105] on div "Crunching the numbers — finishing up your analysis" at bounding box center [515, 105] width 484 height 14
drag, startPoint x: 526, startPoint y: 105, endPoint x: 291, endPoint y: 71, distance: 238.2
click at [291, 71] on div "Crunching the numbers — finishing up your analysis show me all the rows from sa…" at bounding box center [515, 111] width 628 height 141
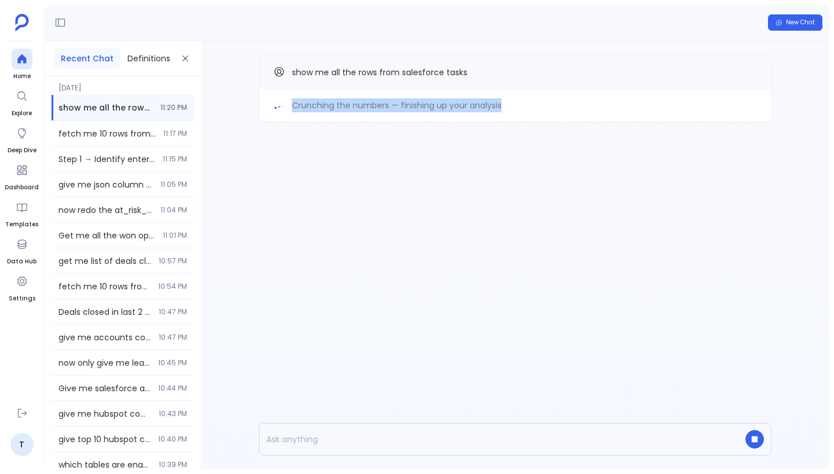
drag, startPoint x: 294, startPoint y: 104, endPoint x: 509, endPoint y: 111, distance: 215.6
click at [509, 111] on div "Crunching the numbers — finishing up your analysis" at bounding box center [515, 105] width 484 height 14
click at [481, 105] on span "Crunching the numbers — finishing up your analysis" at bounding box center [397, 105] width 210 height 14
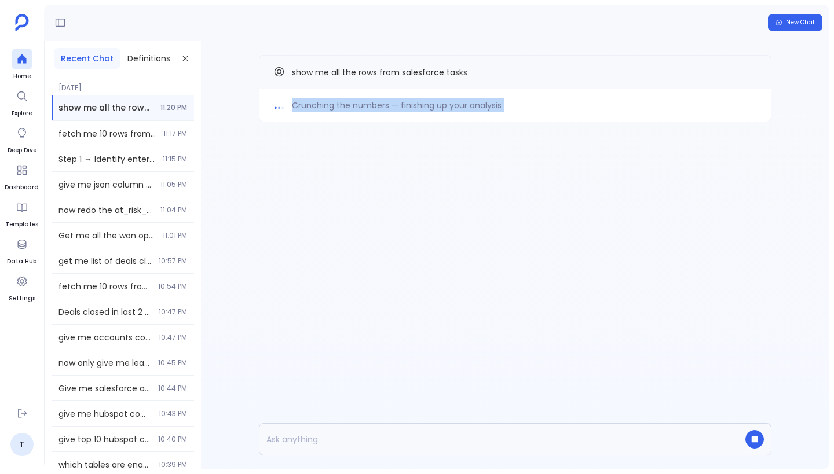
click at [371, 192] on div "Crunching the numbers — finishing up your analysis show me all the rows from sa…" at bounding box center [515, 255] width 628 height 429
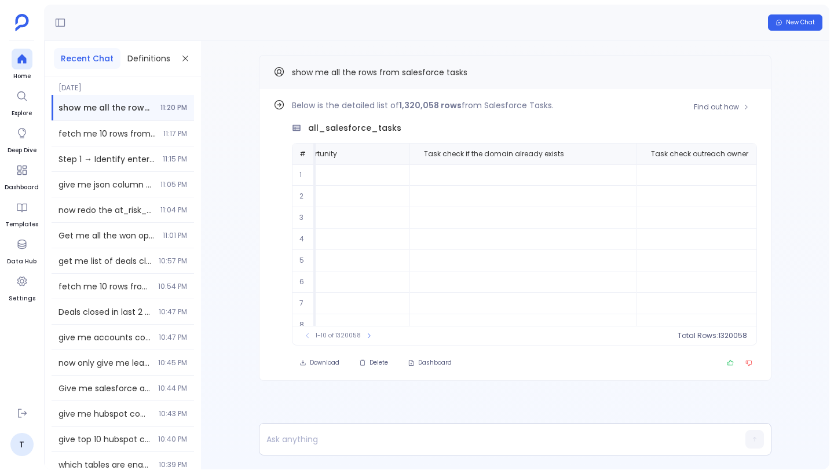
scroll to position [0, 3350]
click at [727, 105] on span "Find out how" at bounding box center [716, 107] width 45 height 9
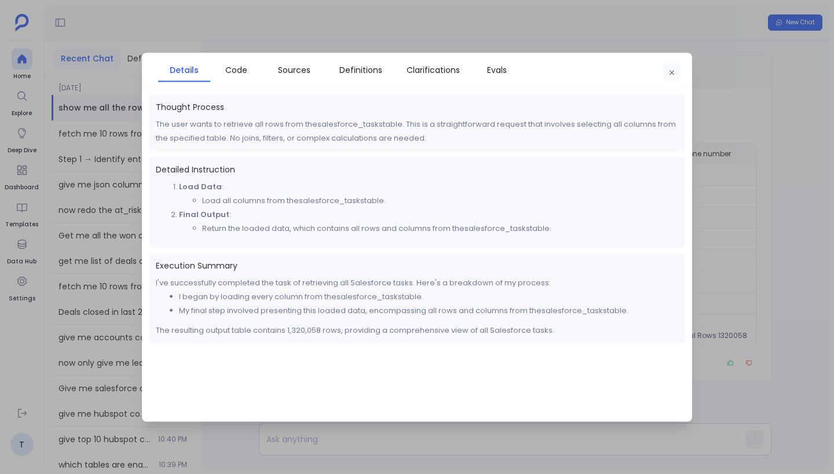
click at [671, 76] on button "button" at bounding box center [671, 72] width 17 height 17
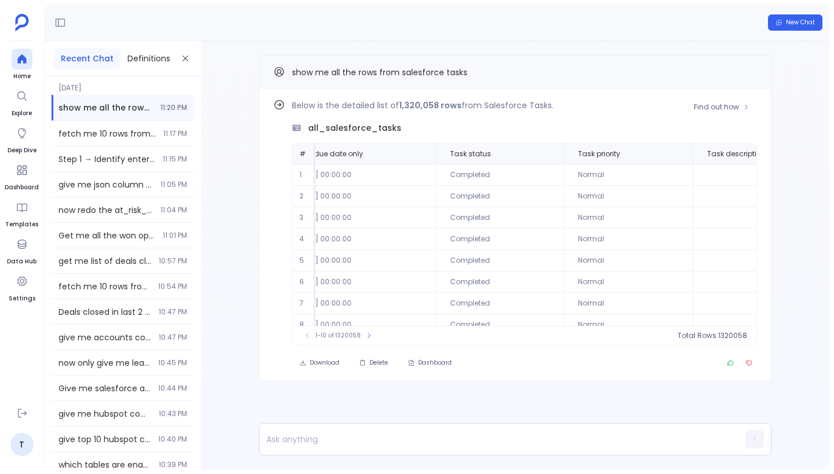
scroll to position [0, 280]
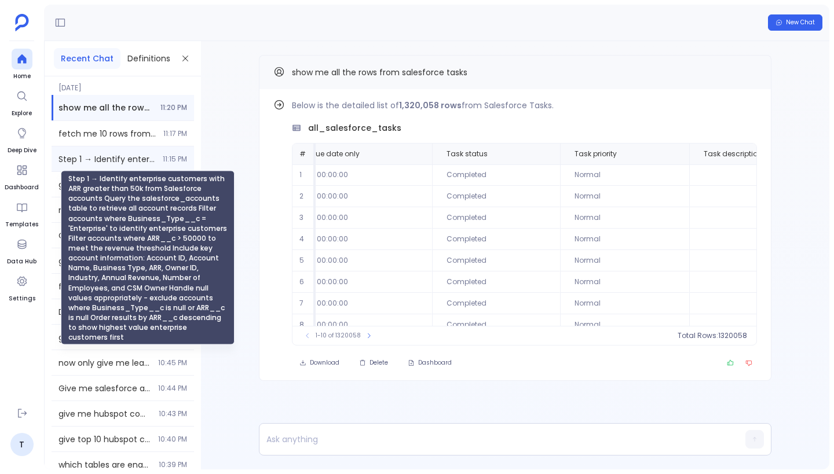
click at [105, 159] on span "Step 1 → Identify enterprise customers with ARR greater than 50k from Salesforc…" at bounding box center [106, 159] width 97 height 12
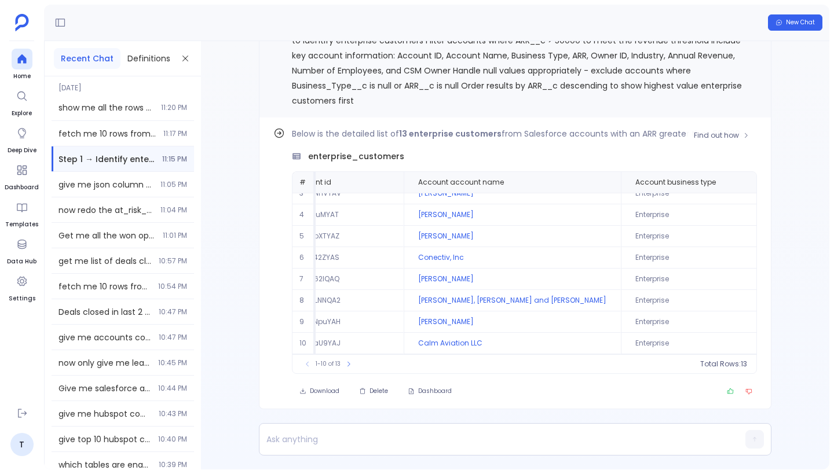
scroll to position [56, 0]
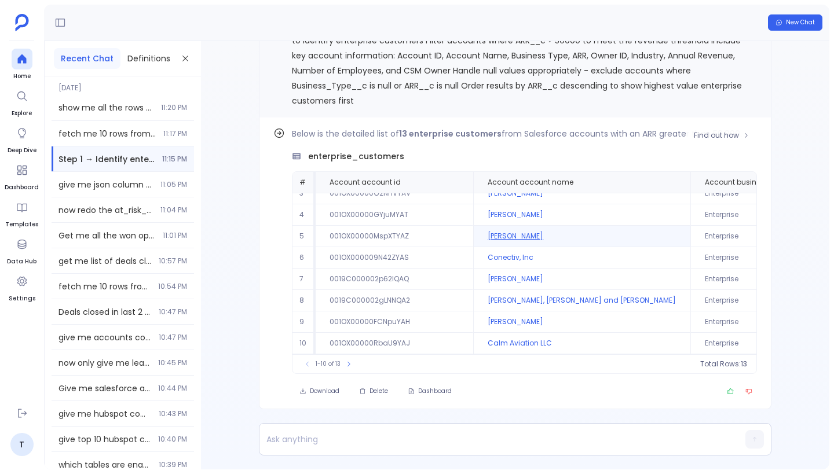
click at [500, 229] on td "Botsford - Stiedemann" at bounding box center [581, 236] width 217 height 21
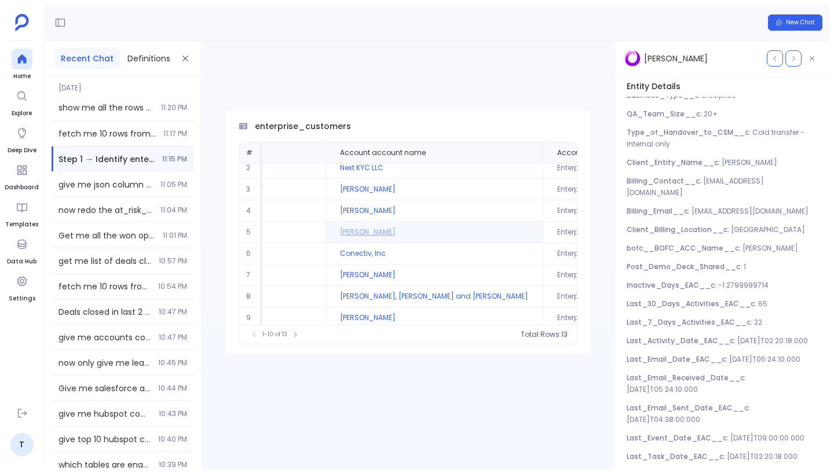
scroll to position [0, 0]
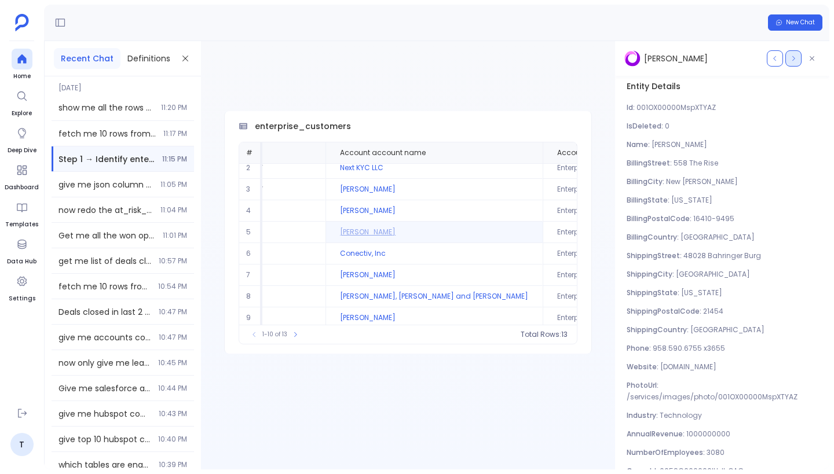
click at [796, 57] on icon "button" at bounding box center [793, 58] width 7 height 7
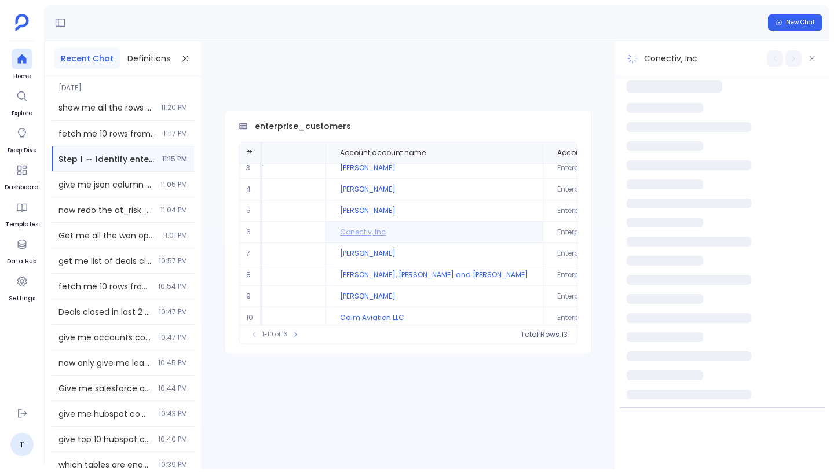
scroll to position [49, 94]
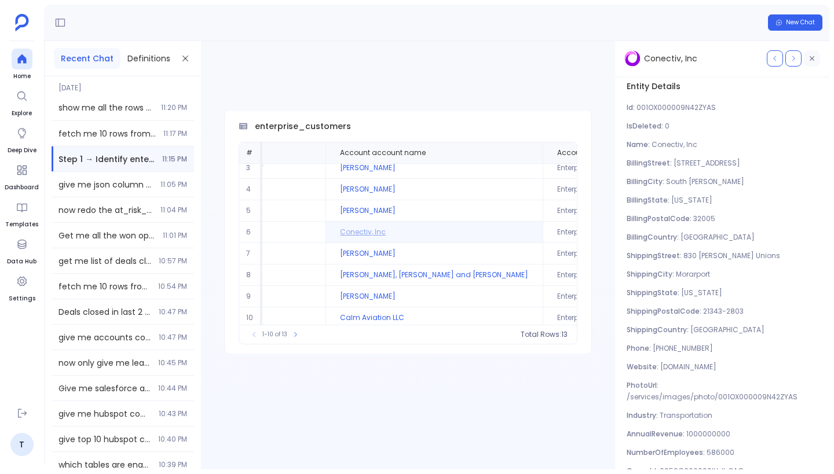
click at [815, 58] on button "button" at bounding box center [812, 58] width 16 height 16
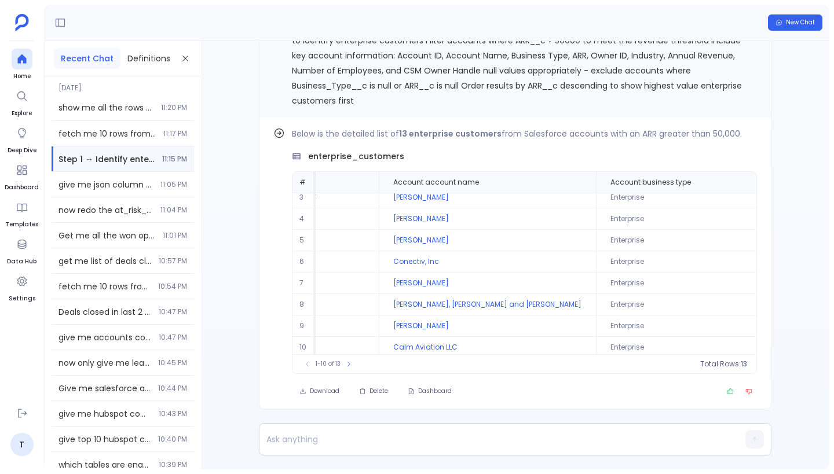
scroll to position [-47, 0]
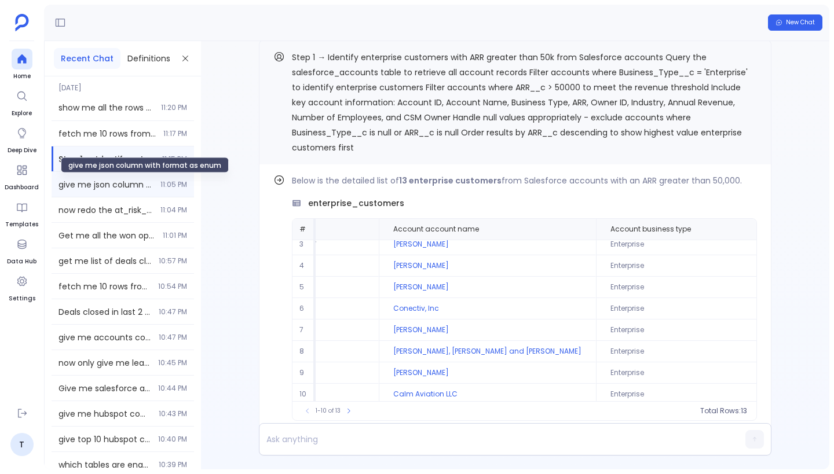
click at [111, 189] on span "give me json column with format as enum" at bounding box center [105, 185] width 95 height 12
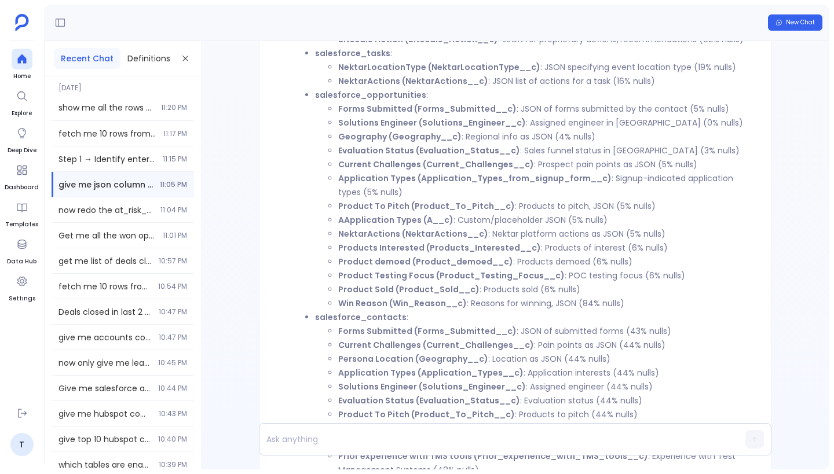
scroll to position [-1366, 0]
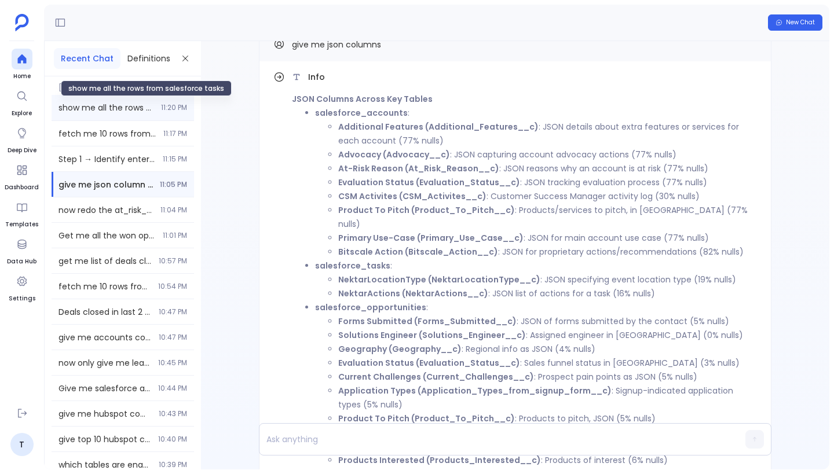
click at [114, 111] on span "show me all the rows from salesforce tasks" at bounding box center [106, 108] width 96 height 12
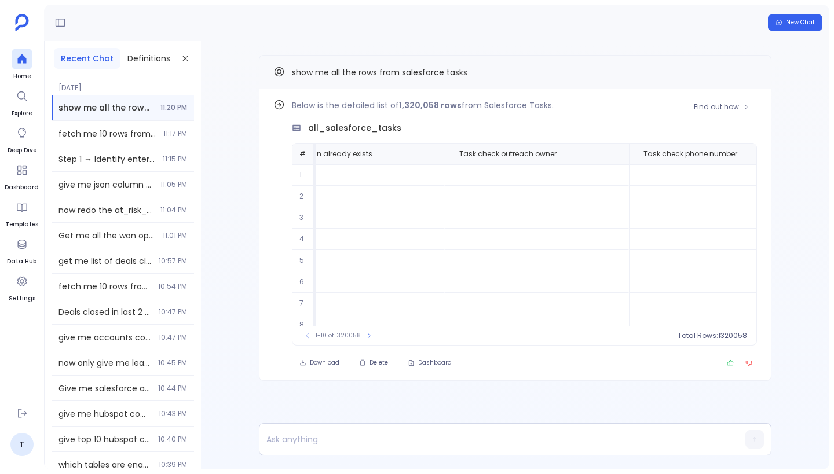
scroll to position [0, 3350]
click at [646, 158] on span "Task check phone number" at bounding box center [684, 153] width 94 height 9
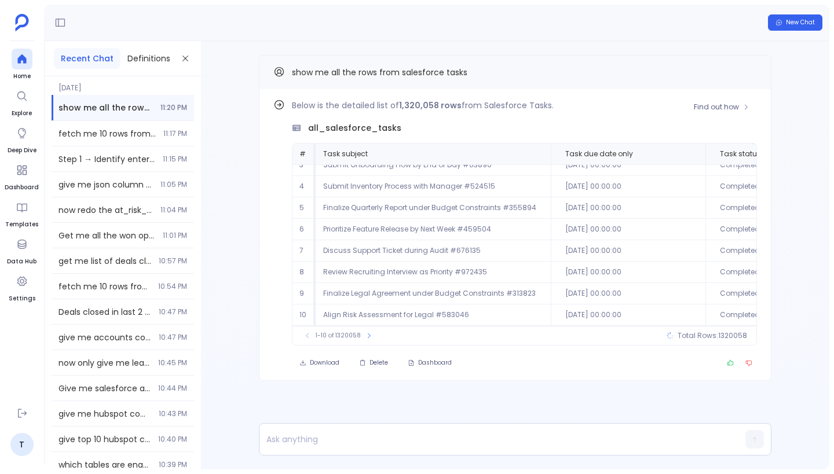
scroll to position [56, 0]
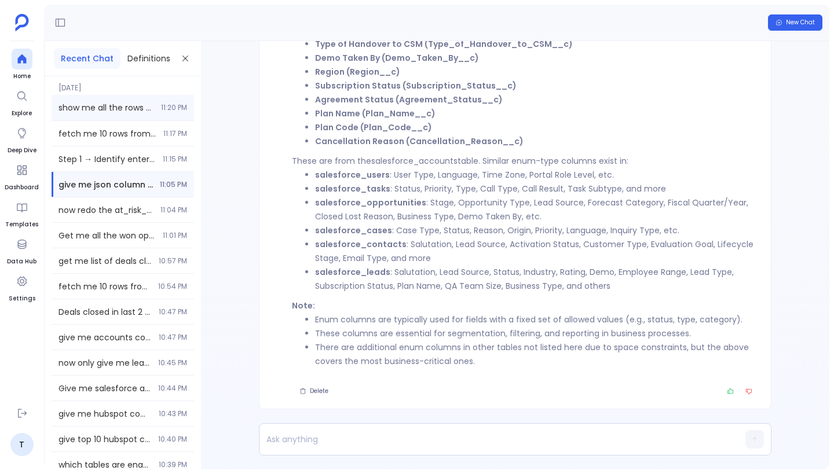
click at [138, 99] on div "show me all the rows from salesforce tasks 11:20 PM" at bounding box center [123, 107] width 142 height 25
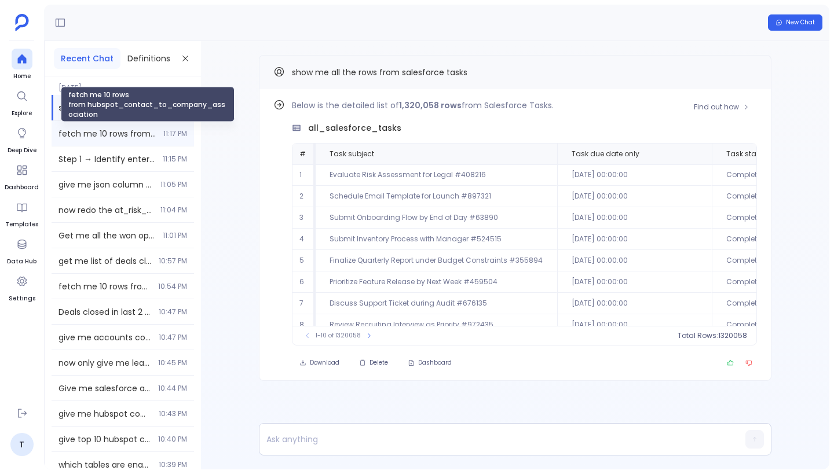
click at [115, 136] on span "fetch me 10 rows from hubspot_contact_to_company_association" at bounding box center [107, 134] width 98 height 12
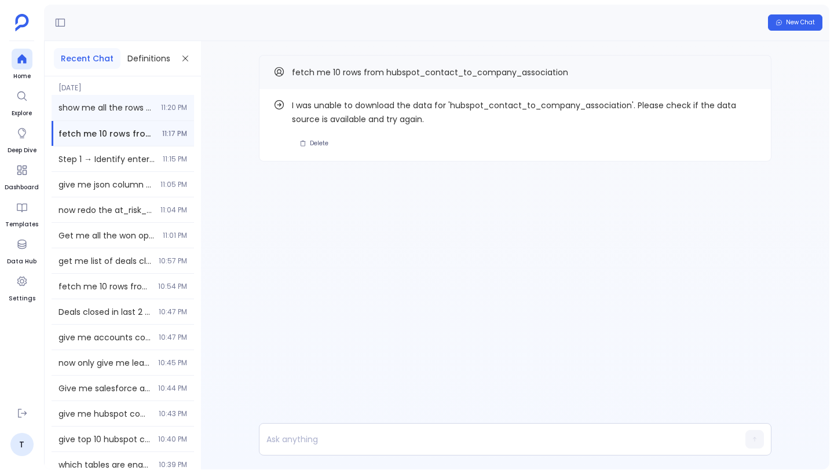
click at [148, 105] on span "show me all the rows from salesforce tasks" at bounding box center [106, 108] width 96 height 12
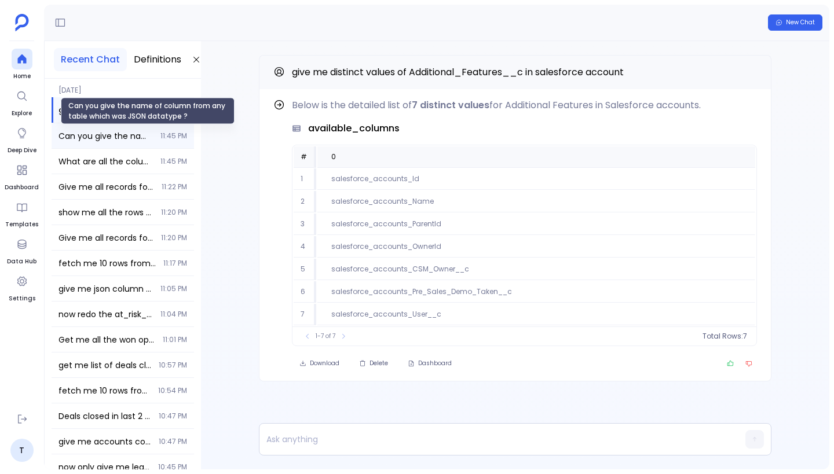
click at [115, 137] on span "Can you give the name of column from any table which was JSON datatype ?" at bounding box center [105, 136] width 95 height 12
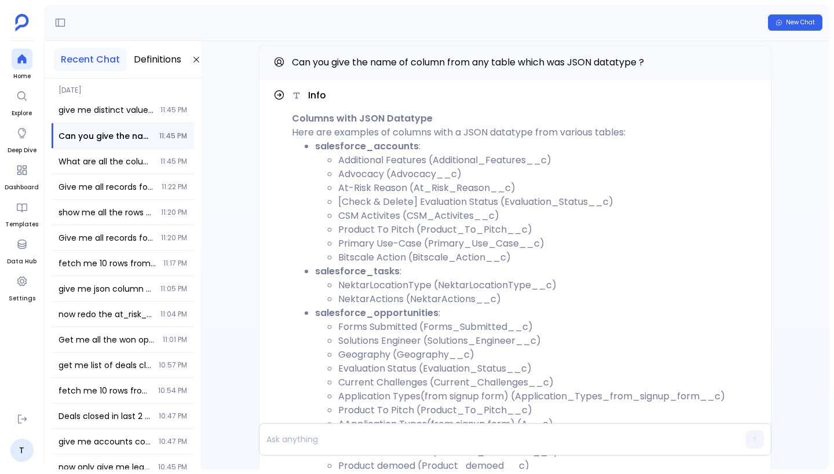
scroll to position [-554, 0]
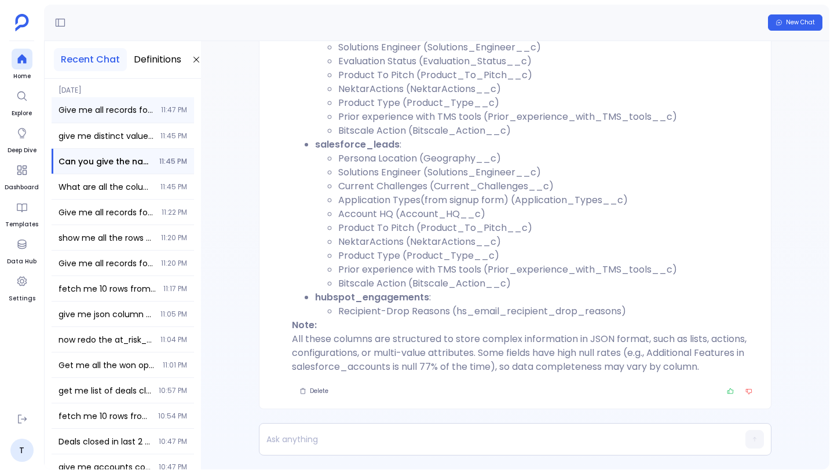
click at [119, 98] on div "Give me all records for salesforce_accounts including these columns -- Addition…" at bounding box center [123, 109] width 142 height 25
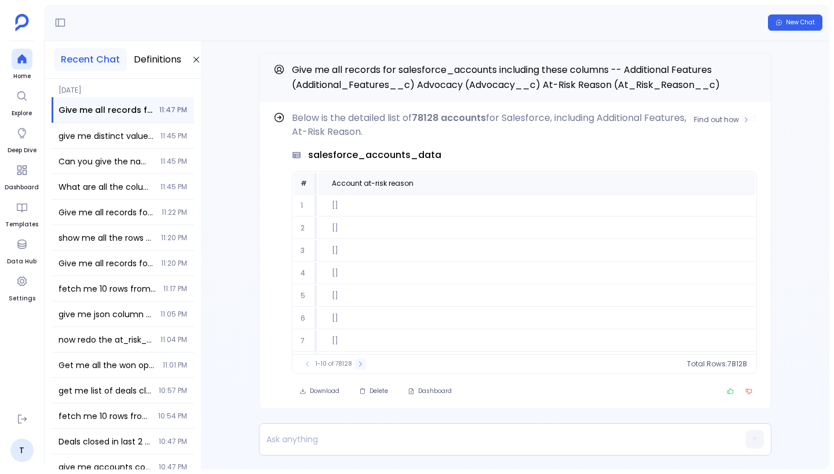
click at [358, 365] on icon at bounding box center [360, 364] width 7 height 7
click at [364, 367] on icon at bounding box center [364, 364] width 7 height 7
click at [364, 367] on icon at bounding box center [366, 364] width 7 height 7
click at [364, 367] on icon at bounding box center [365, 364] width 7 height 7
click at [364, 367] on icon at bounding box center [366, 364] width 7 height 7
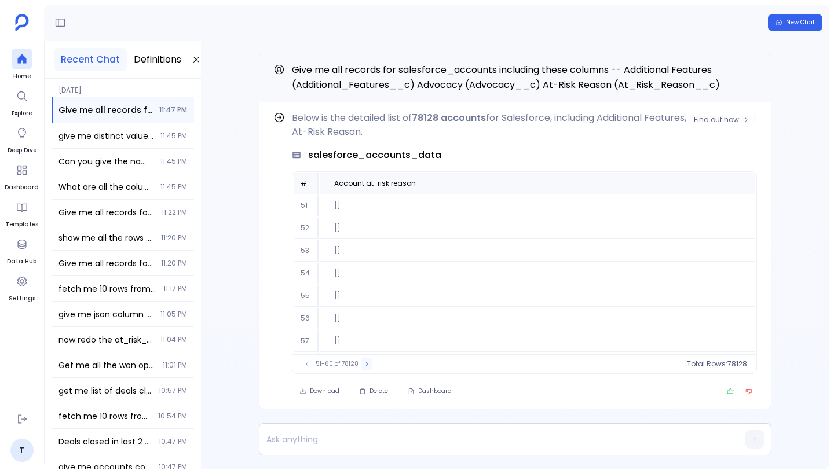
click at [364, 367] on icon at bounding box center [366, 364] width 7 height 7
click at [364, 367] on icon at bounding box center [365, 364] width 7 height 7
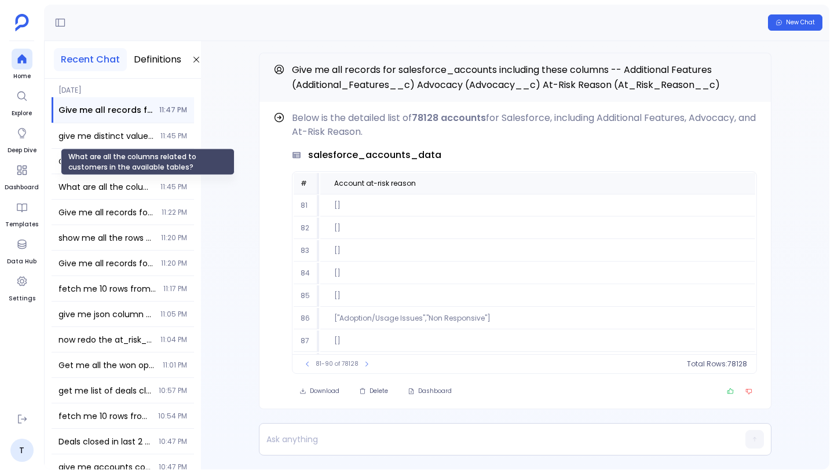
click at [60, 160] on div "What are all the columns related to customers in the available tables?" at bounding box center [147, 162] width 178 height 31
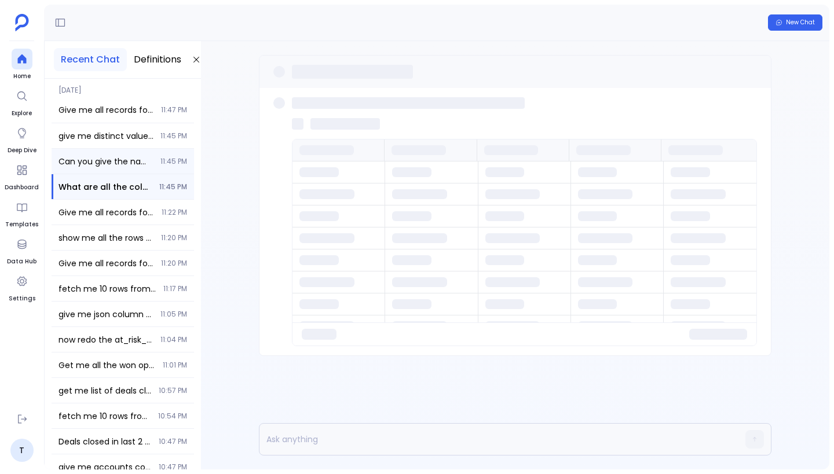
click at [53, 162] on div "Can you give the name of column from any table which was JSON datatype ? 11:45 …" at bounding box center [123, 161] width 142 height 25
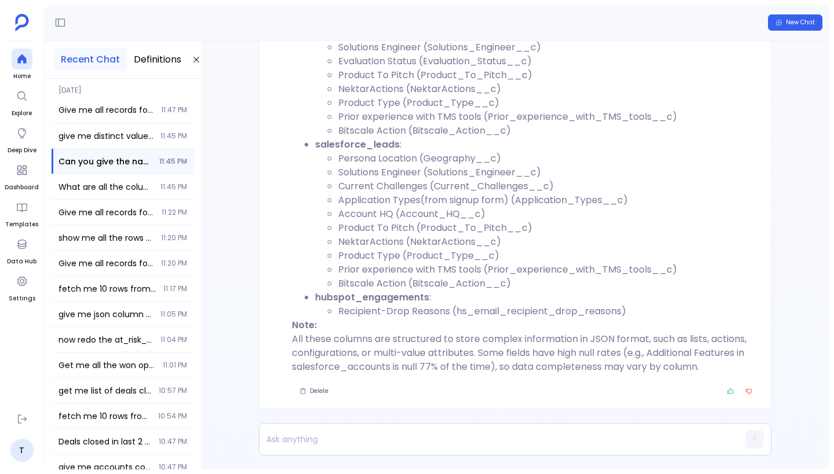
scroll to position [-554, 0]
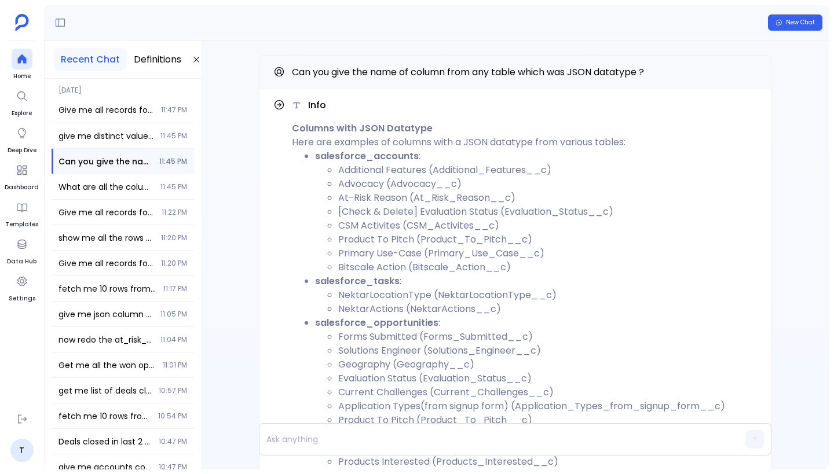
click at [425, 185] on li "Advocacy (Advocacy__c)" at bounding box center [547, 184] width 419 height 14
copy li "Advocacy__c"
click at [449, 253] on li "Primary Use-Case (Primary_Use_Case__c)" at bounding box center [547, 254] width 419 height 14
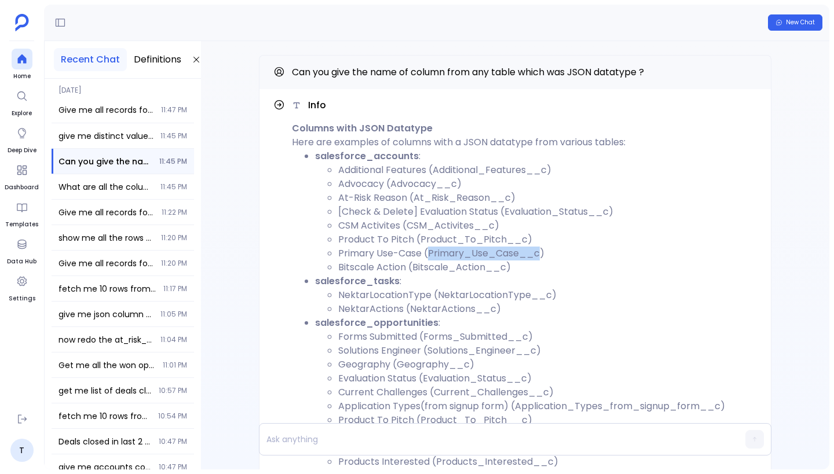
copy li "Primary_Use_Case__c"
click at [460, 268] on li "Bitscale Action (Bitscale_Action__c)" at bounding box center [547, 268] width 419 height 14
copy li "Bitscale_Action__c"
click at [469, 167] on li "Additional Features (Additional_Features__c)" at bounding box center [547, 170] width 419 height 14
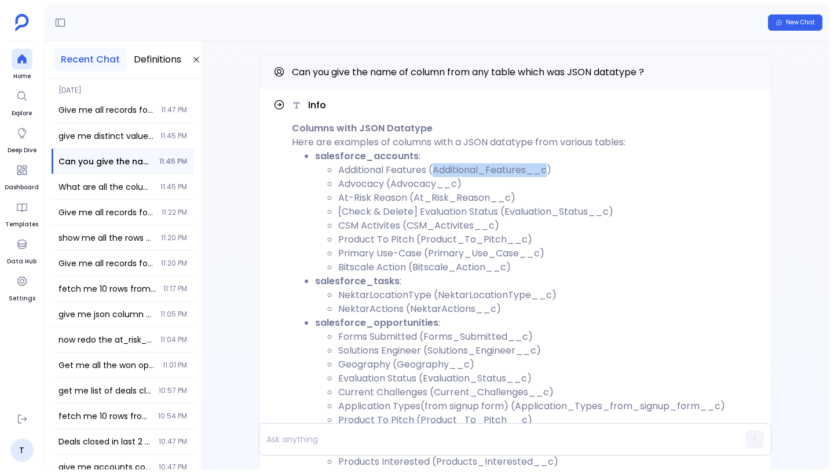
click at [469, 167] on li "Additional Features (Additional_Features__c)" at bounding box center [547, 170] width 419 height 14
copy li "Additional_Features__c"
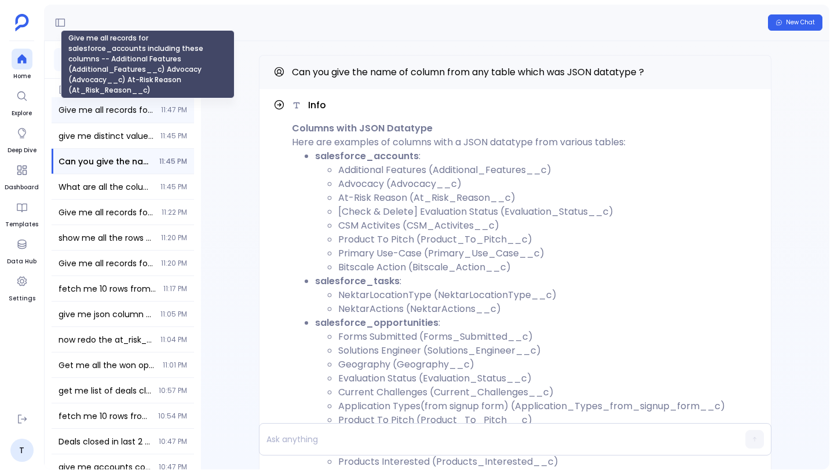
click at [107, 109] on span "Give me all records for salesforce_accounts including these columns -- Addition…" at bounding box center [106, 110] width 96 height 12
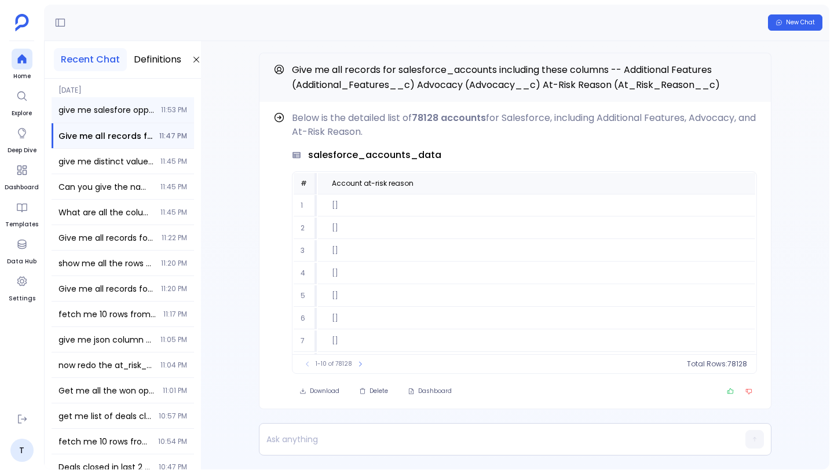
click at [120, 110] on span "give me salesfore opportunities where solution engineer is [PERSON_NAME]" at bounding box center [106, 110] width 96 height 12
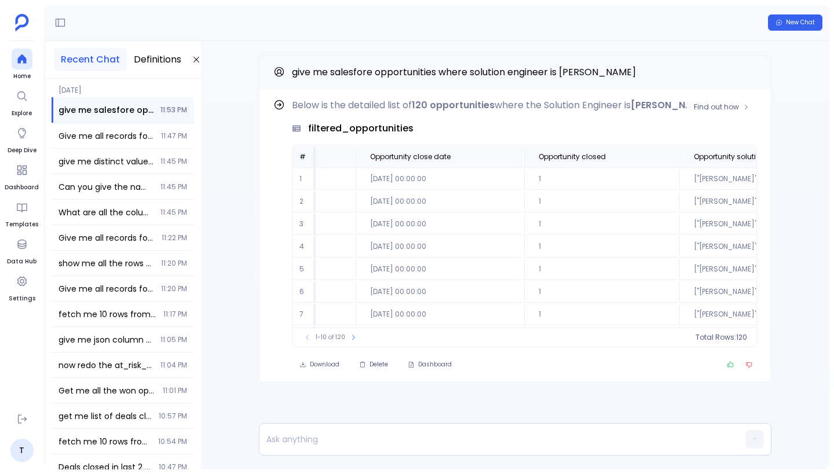
scroll to position [1, 392]
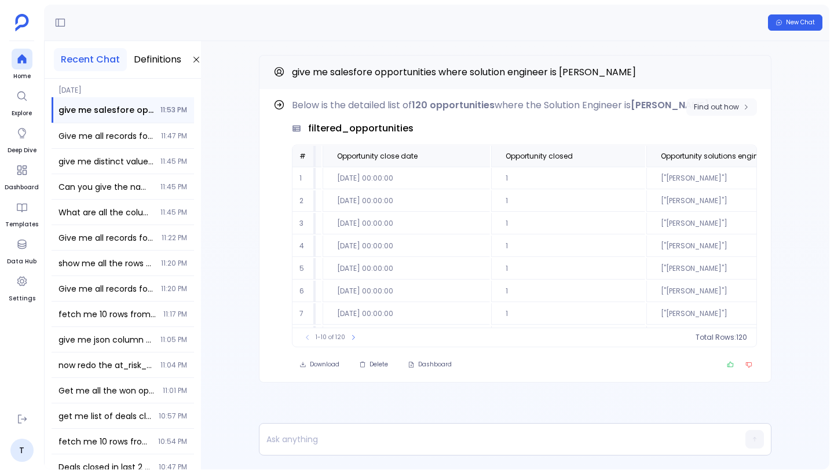
click at [706, 110] on span "Find out how" at bounding box center [716, 107] width 45 height 9
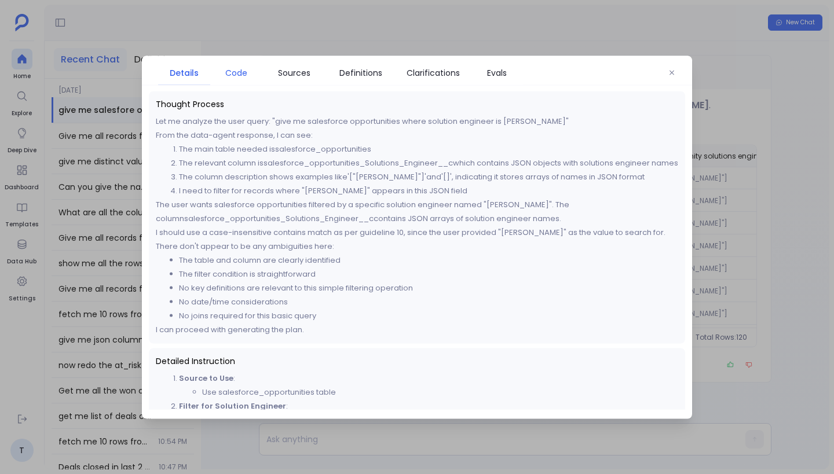
click at [244, 71] on span "Code" at bounding box center [236, 72] width 22 height 13
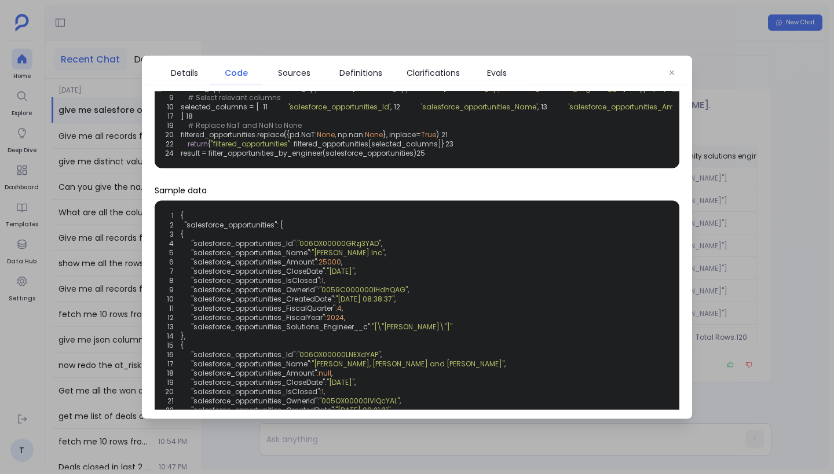
scroll to position [0, 0]
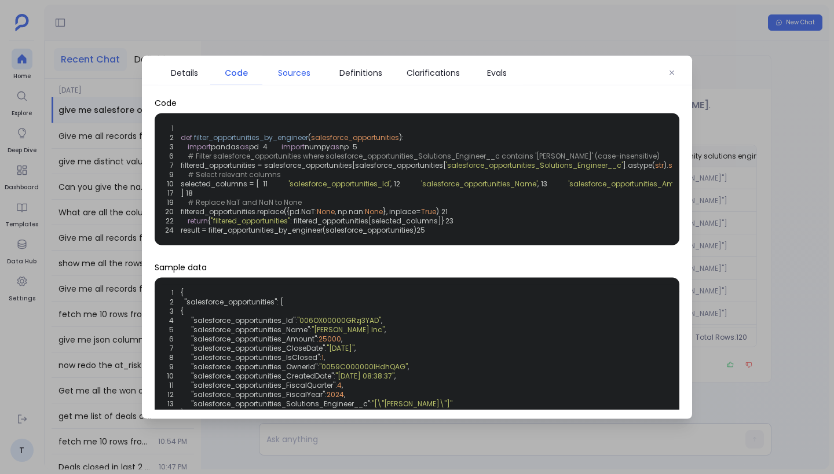
click at [291, 76] on span "Sources" at bounding box center [294, 72] width 32 height 13
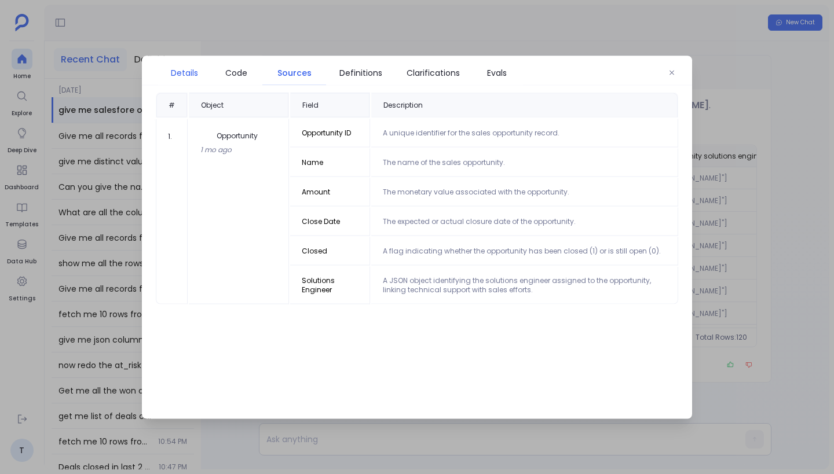
click at [197, 68] on span "Details" at bounding box center [184, 72] width 27 height 13
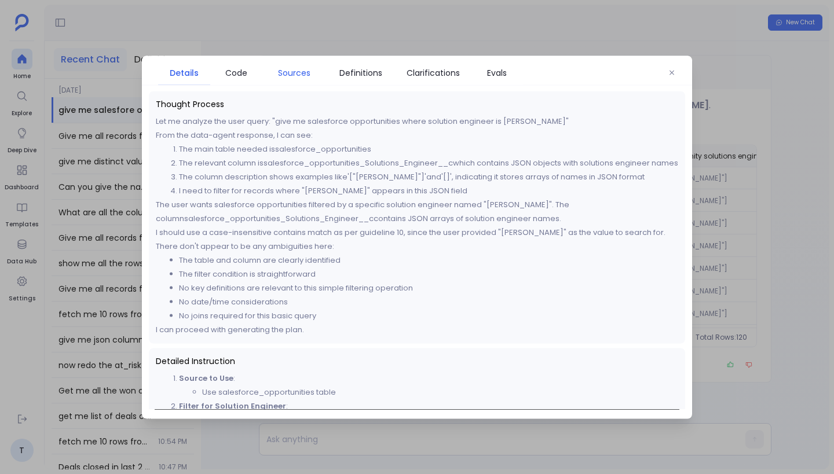
click at [270, 70] on span "Sources" at bounding box center [294, 72] width 52 height 13
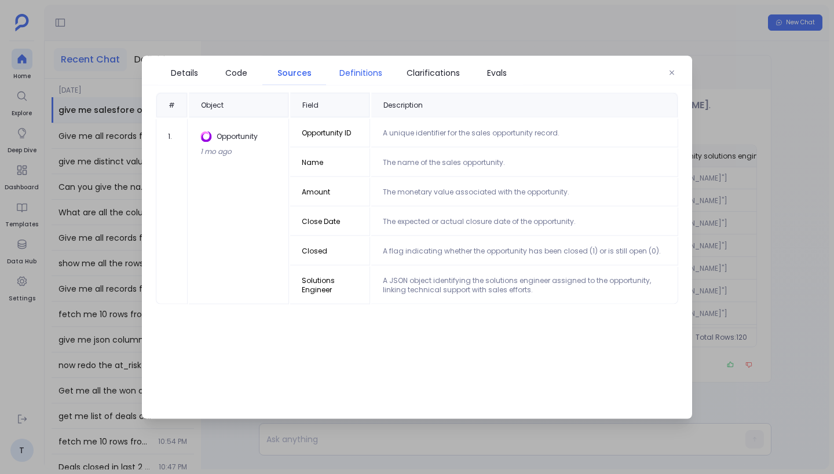
click at [362, 67] on span "Definitions" at bounding box center [360, 72] width 43 height 13
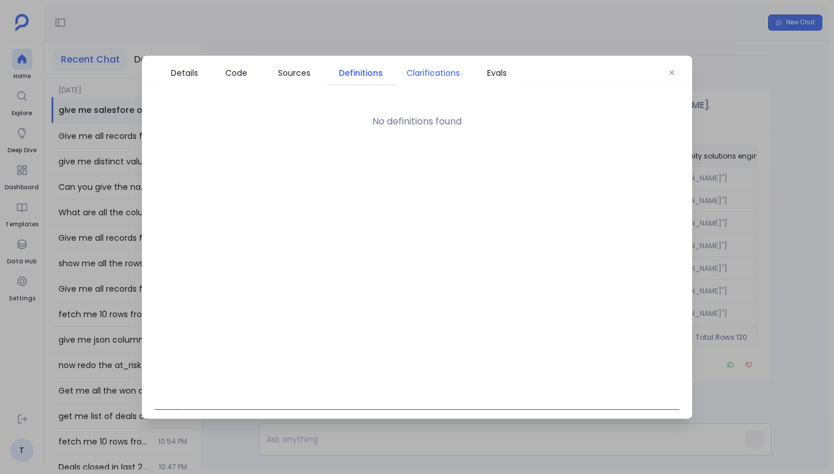
click at [423, 72] on span "Clarifications" at bounding box center [433, 72] width 53 height 13
click at [673, 69] on icon "button" at bounding box center [671, 72] width 7 height 7
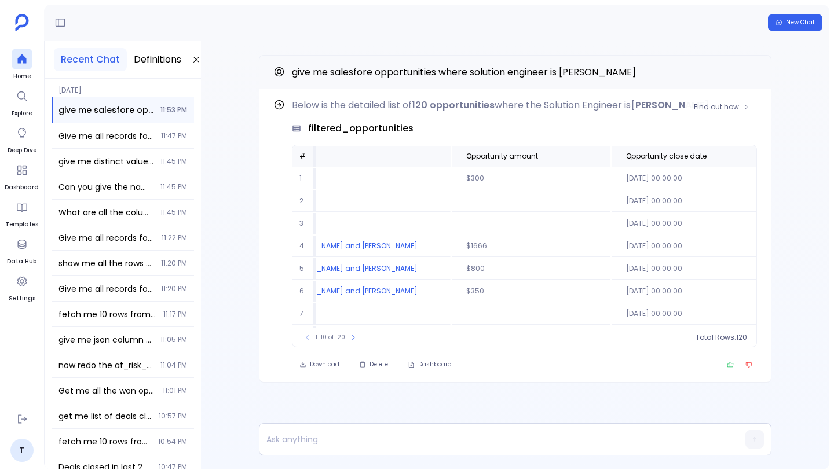
scroll to position [1, 0]
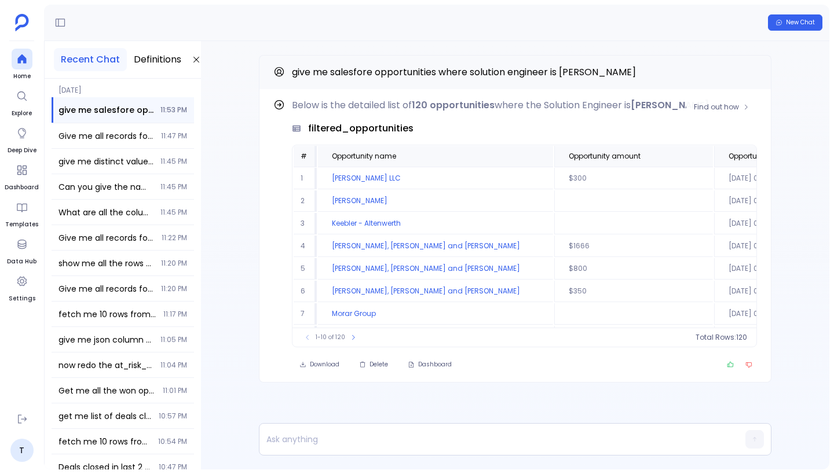
click at [418, 108] on strong "120 opportunities" at bounding box center [453, 104] width 83 height 13
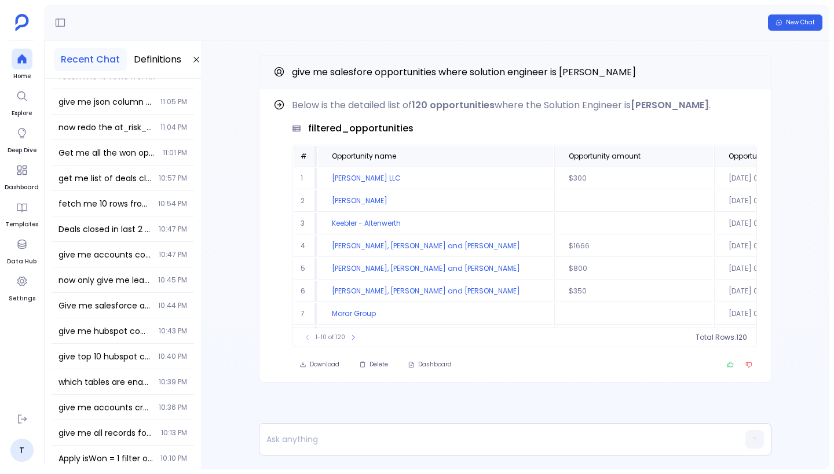
scroll to position [0, 0]
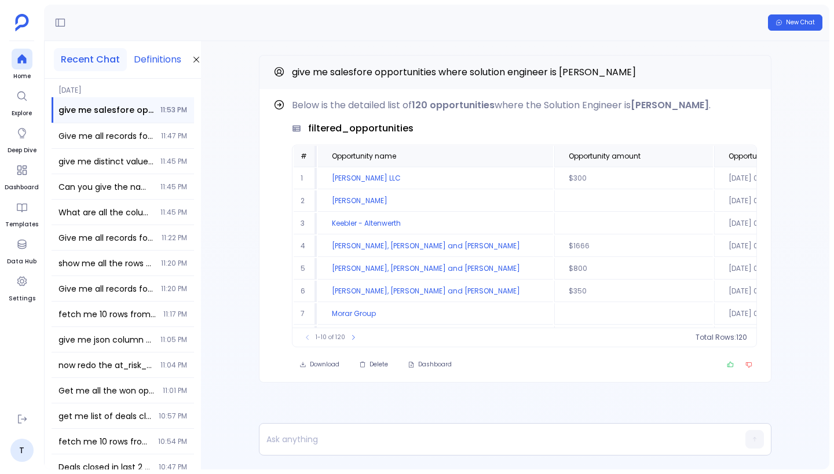
click at [159, 60] on button "Definitions" at bounding box center [157, 59] width 61 height 23
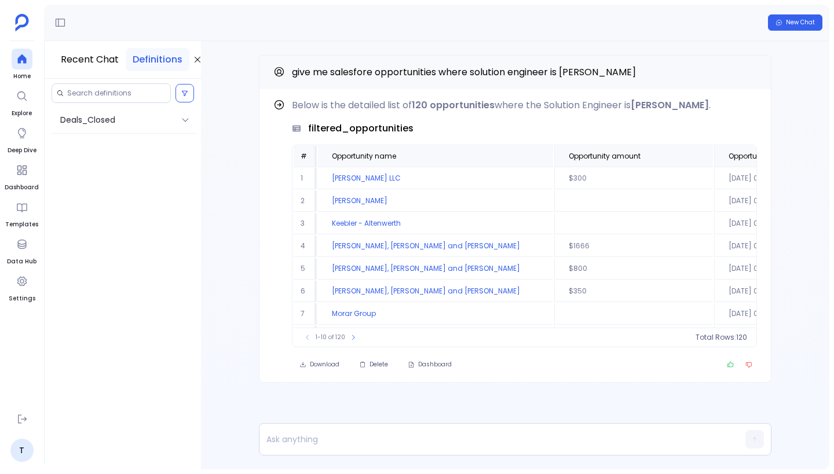
click at [243, 65] on div "Find out how Below is the detailed list of 120 opportunities where the Solution…" at bounding box center [515, 242] width 628 height 402
